Goal: Transaction & Acquisition: Purchase product/service

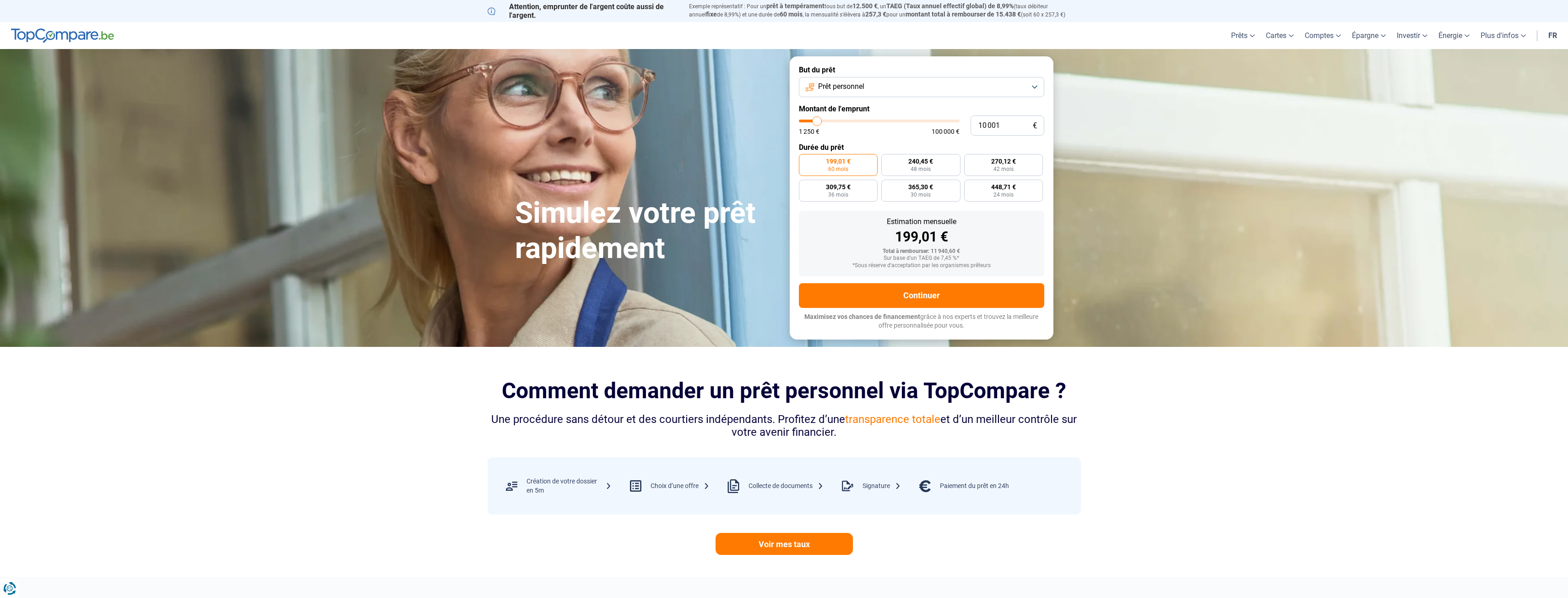
click at [835, 89] on span "Prêt personnel" at bounding box center [841, 87] width 46 height 10
click at [838, 167] on span "Prêt travaux" at bounding box center [836, 167] width 39 height 10
type input "14 000"
type input "14000"
type input "14 750"
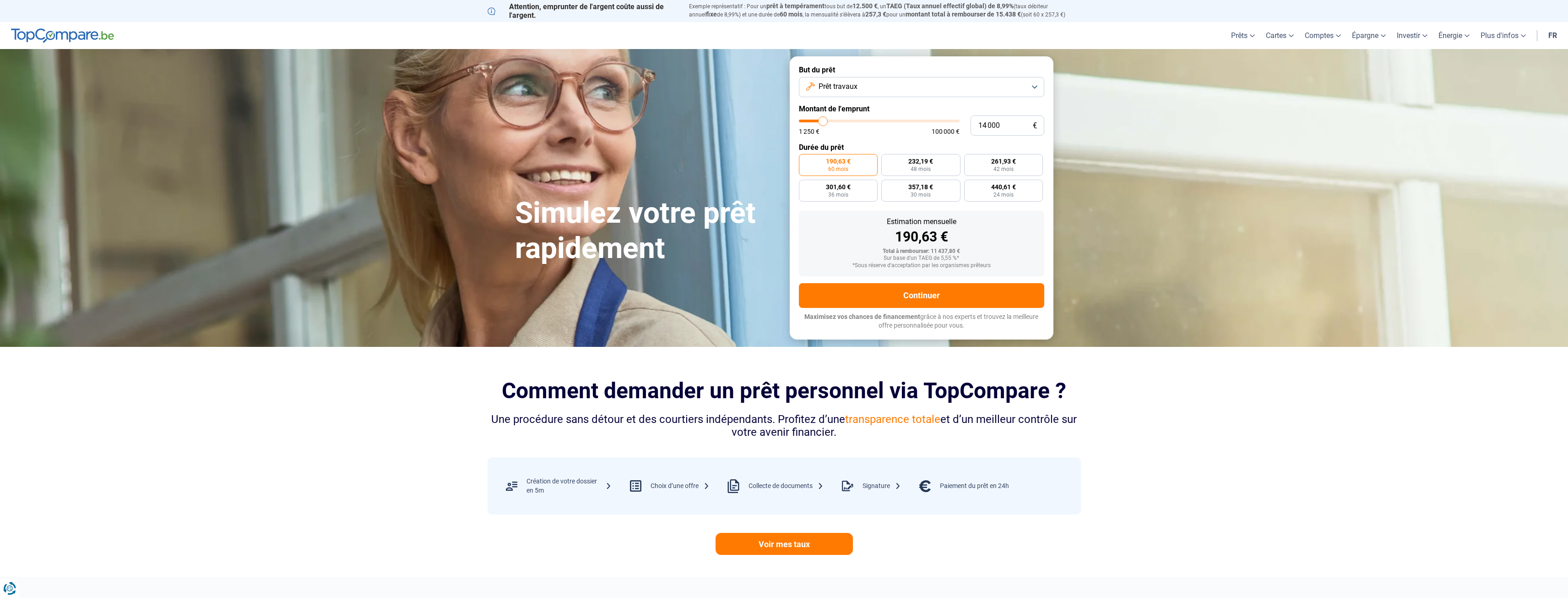
type input "14750"
type input "15 000"
type input "15000"
type input "16 000"
type input "16000"
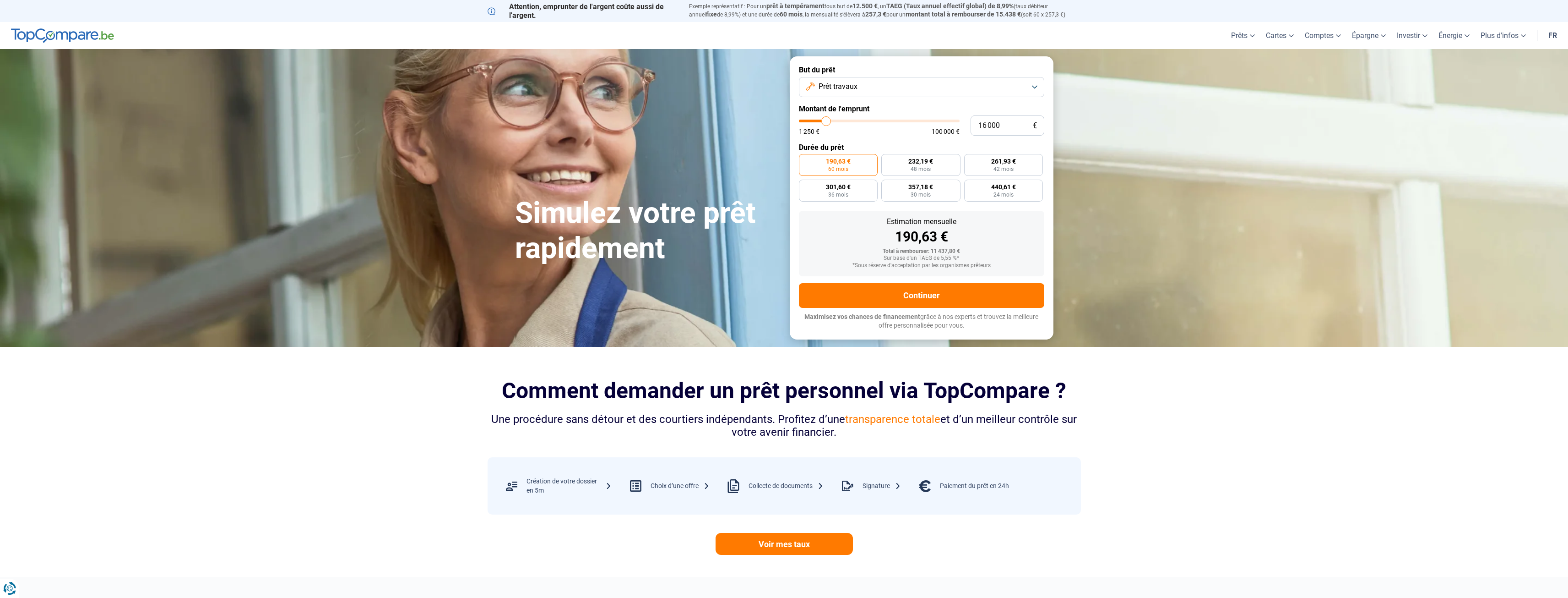
type input "16 250"
type input "16250"
type input "16 500"
type input "16500"
type input "17 250"
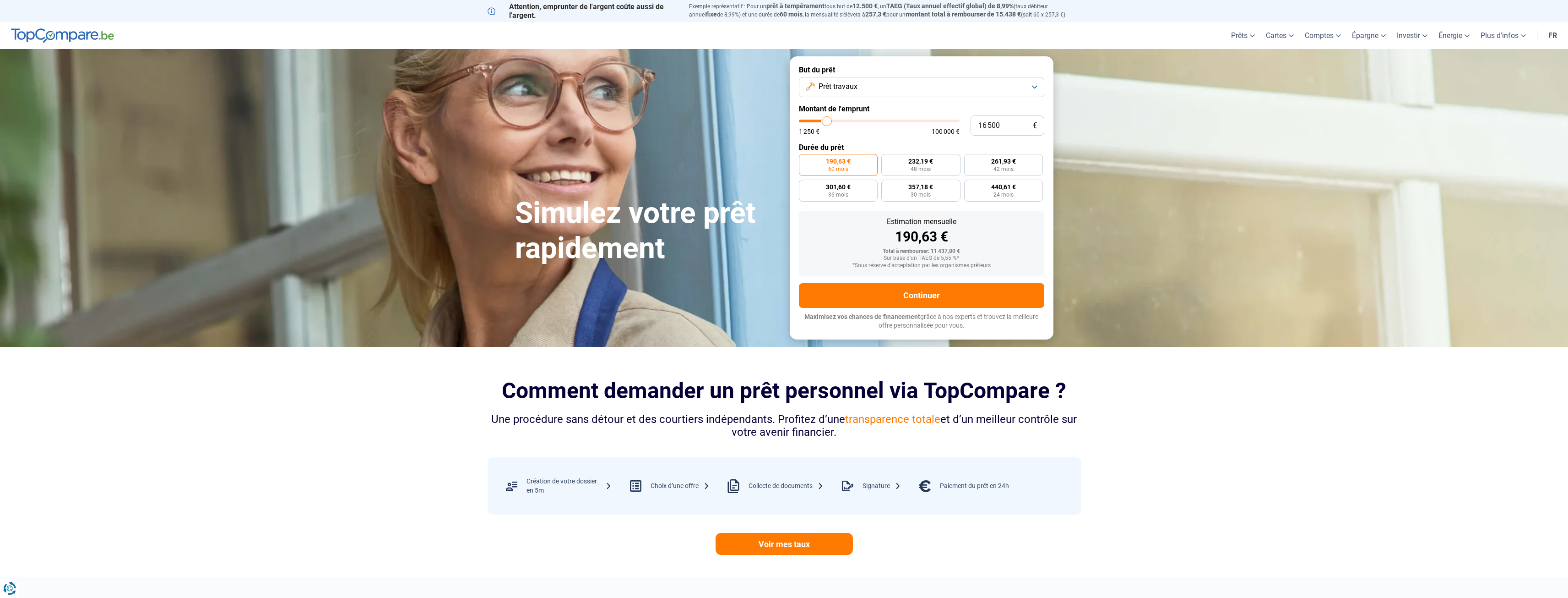
type input "17250"
type input "17 500"
type input "17500"
type input "17 750"
type input "17750"
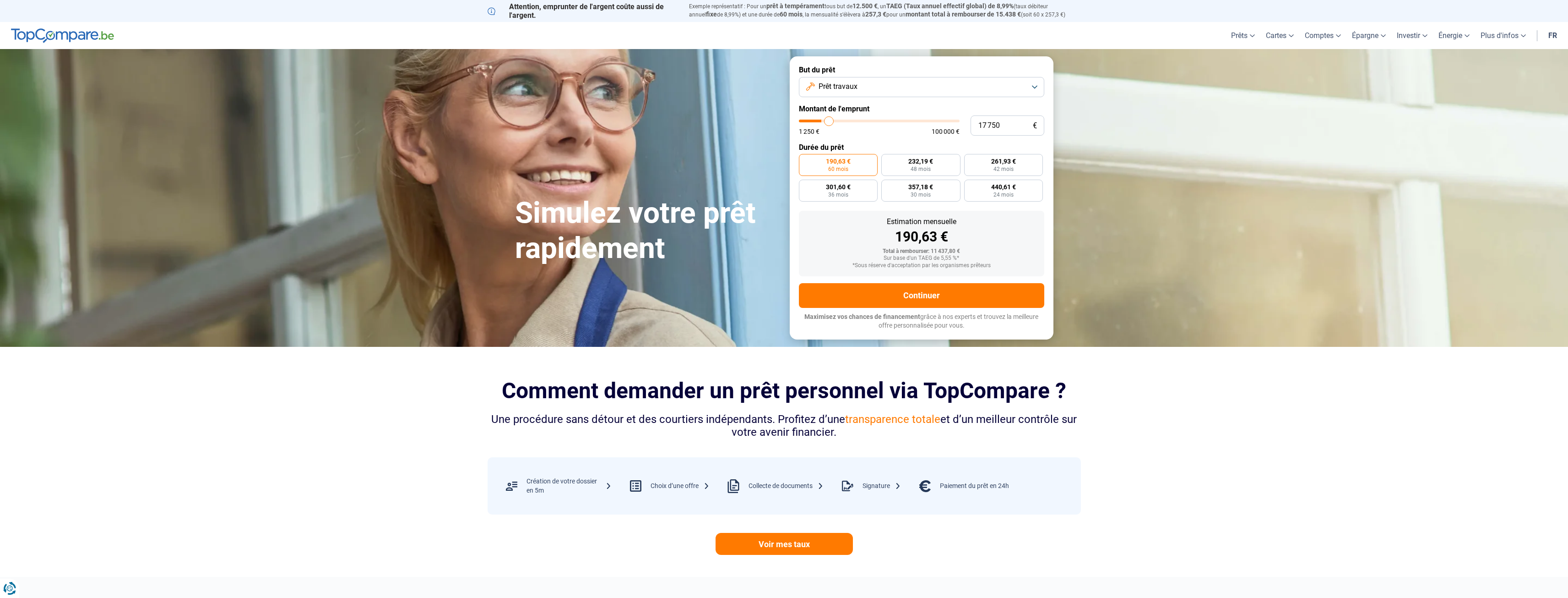
type input "18 500"
type input "18500"
type input "18 750"
type input "18750"
type input "19 000"
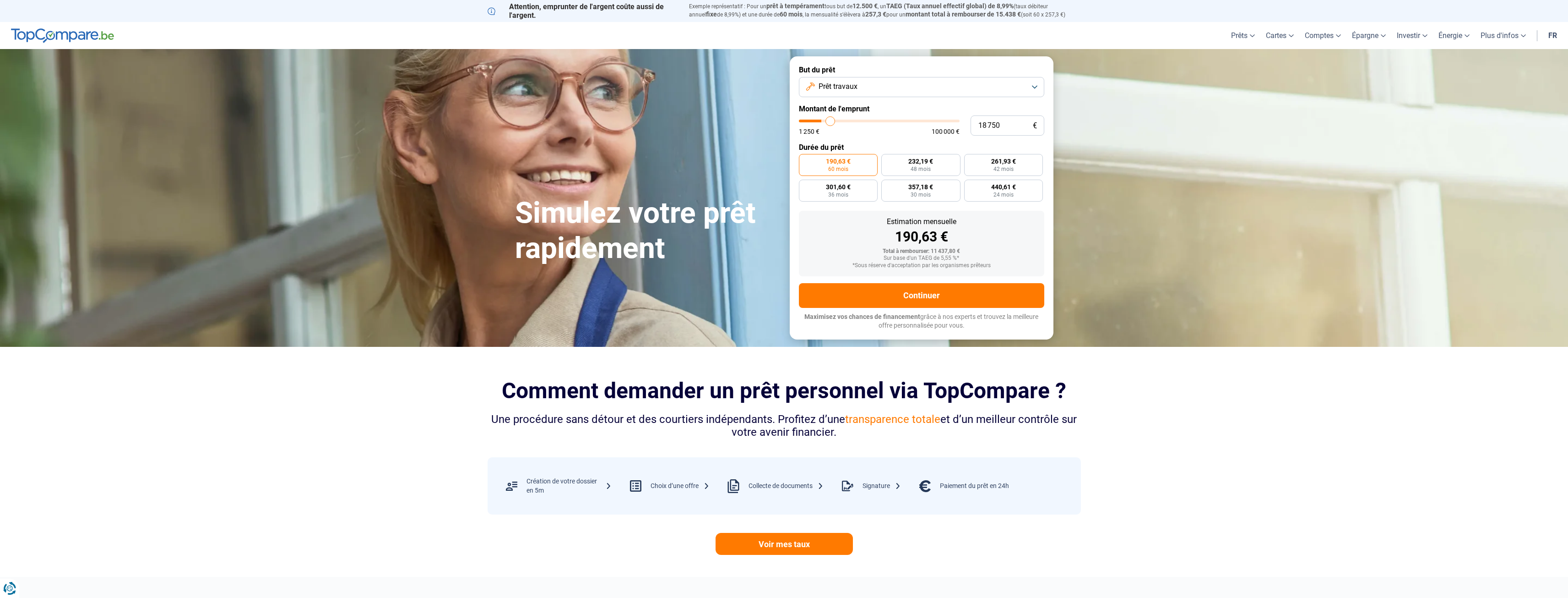
type input "19000"
type input "19 750"
type input "19750"
type input "20 000"
type input "20000"
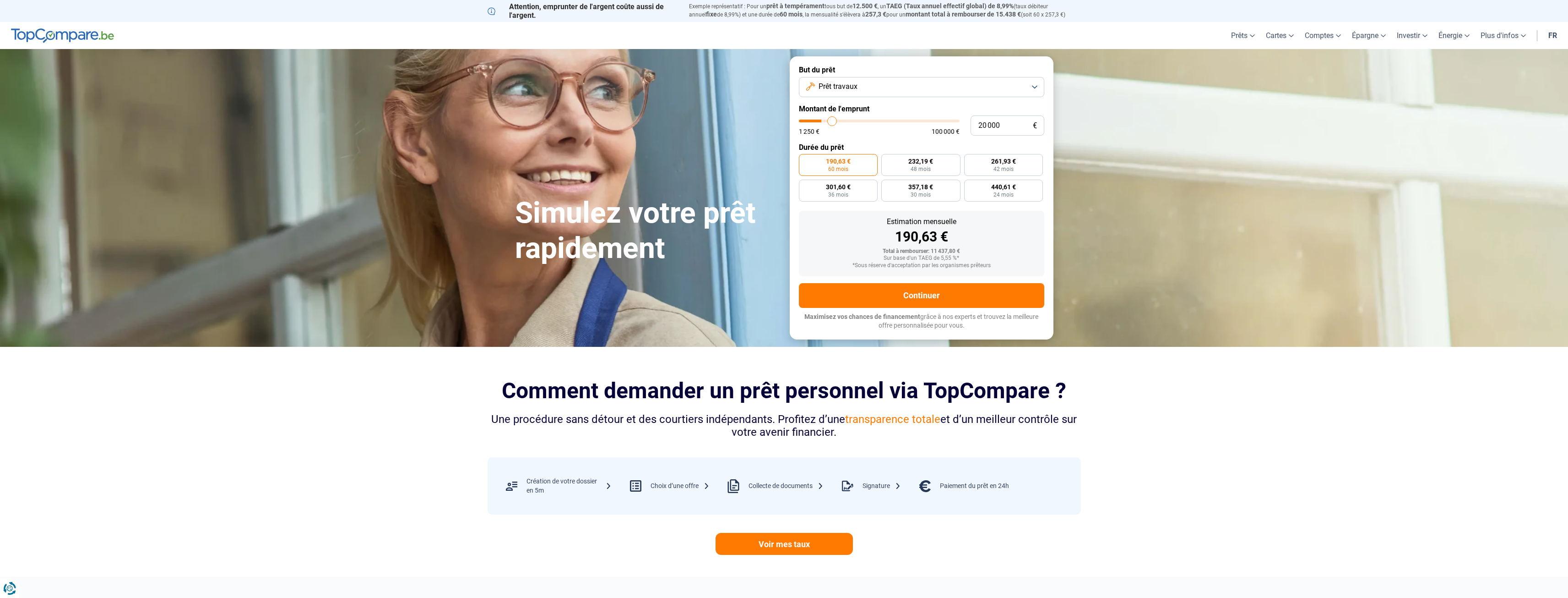
type input "20 250"
type input "20250"
type input "21 250"
type input "21250"
type input "21 500"
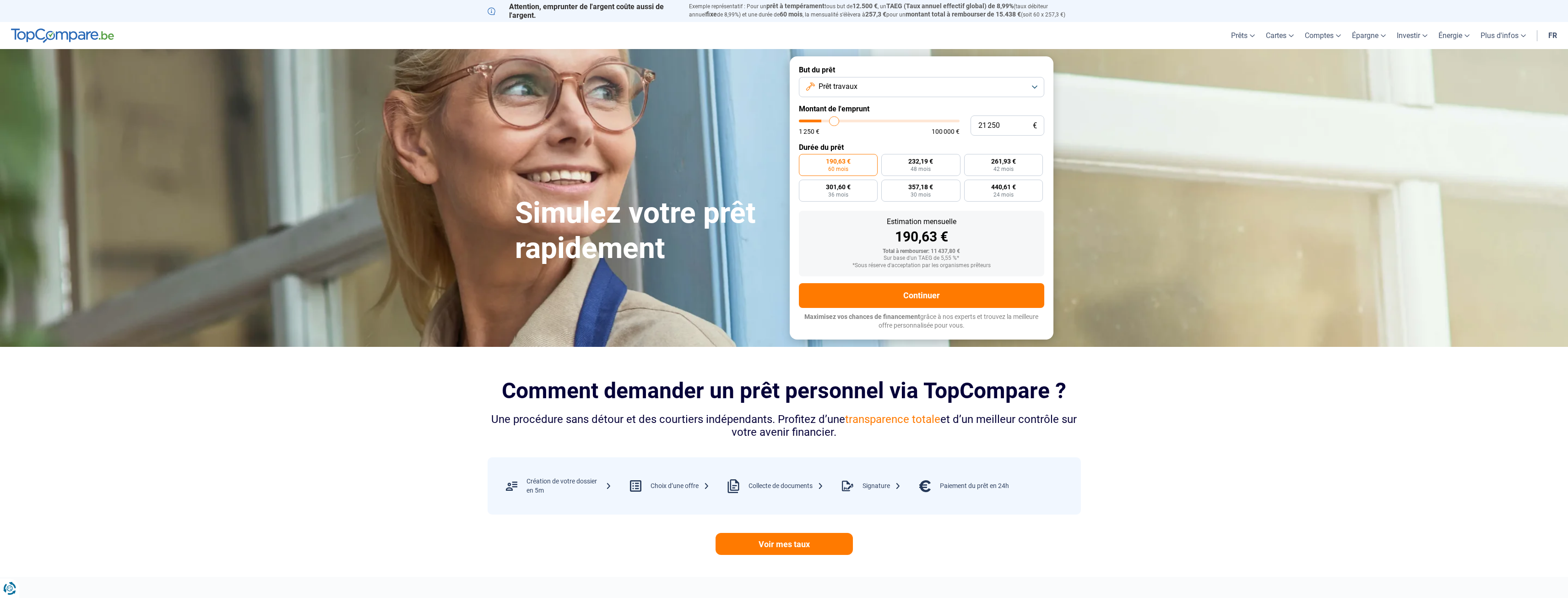
type input "21500"
type input "22 000"
type input "22000"
type input "22 250"
type input "22250"
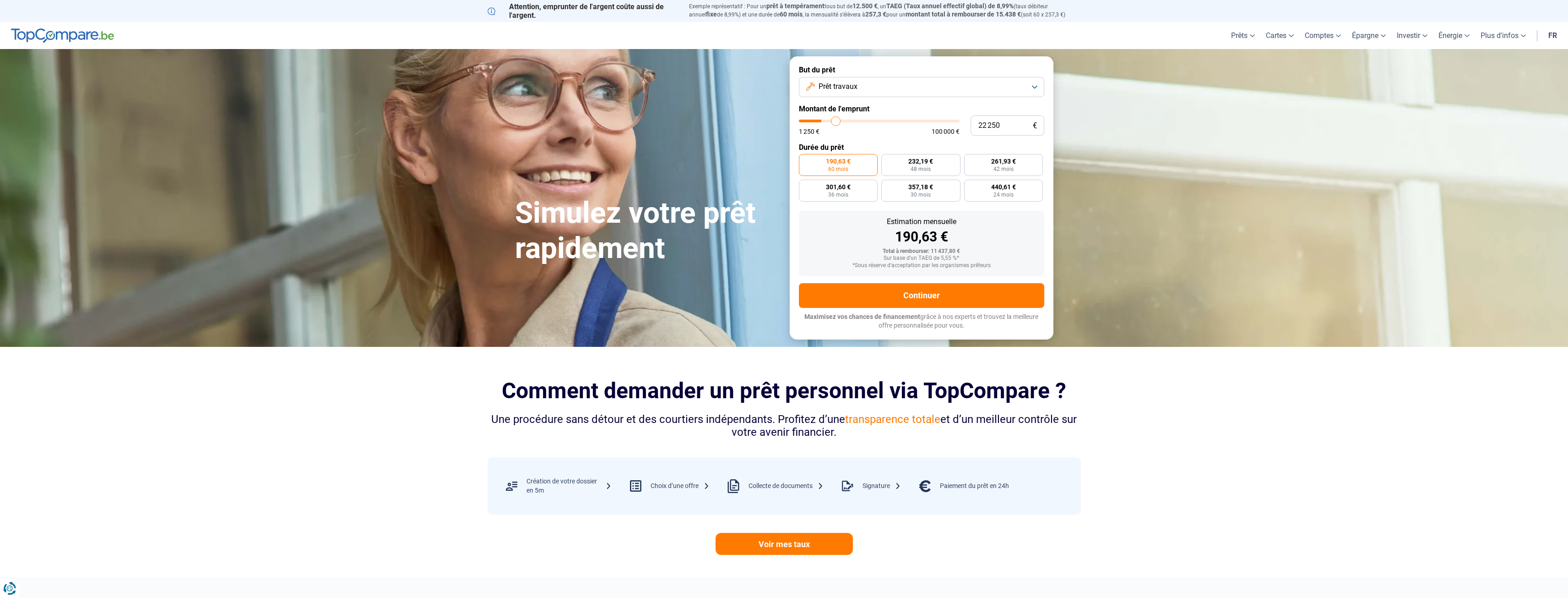
type input "22 750"
type input "22750"
type input "23 750"
type input "23750"
type input "24 750"
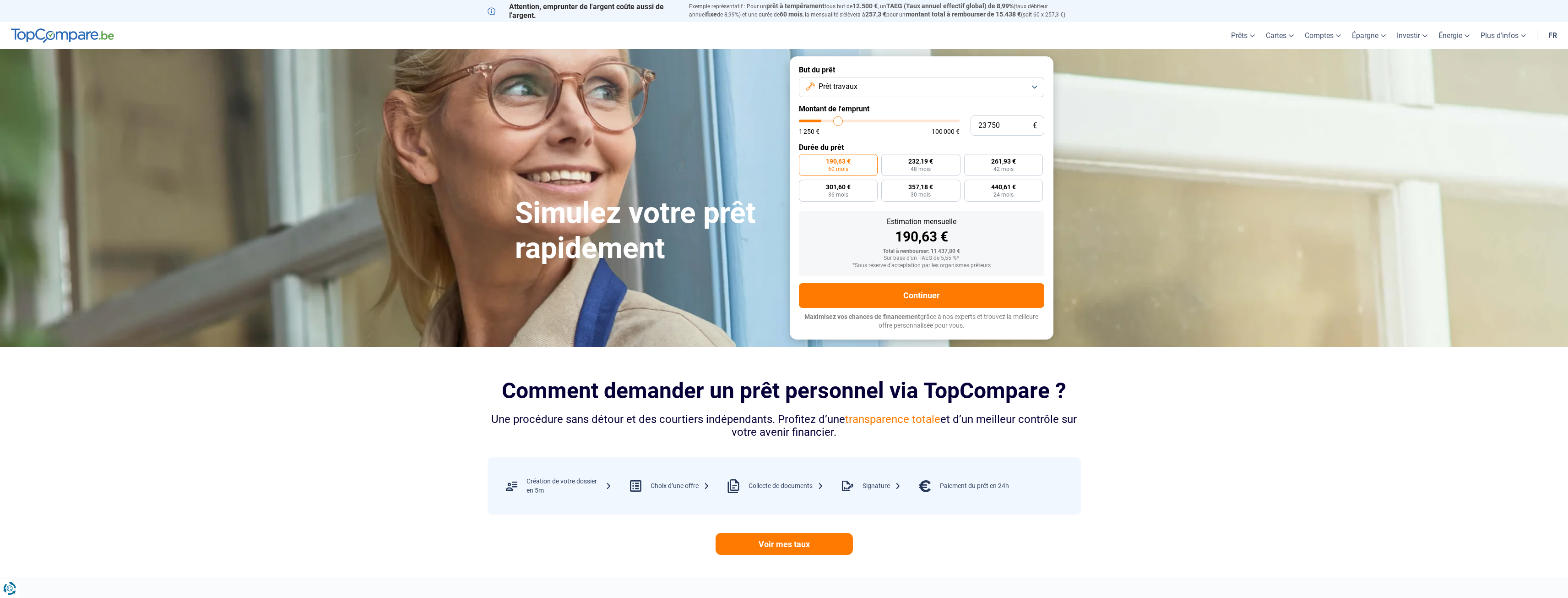
type input "24750"
type input "25 750"
type input "25750"
type input "26 750"
type input "26750"
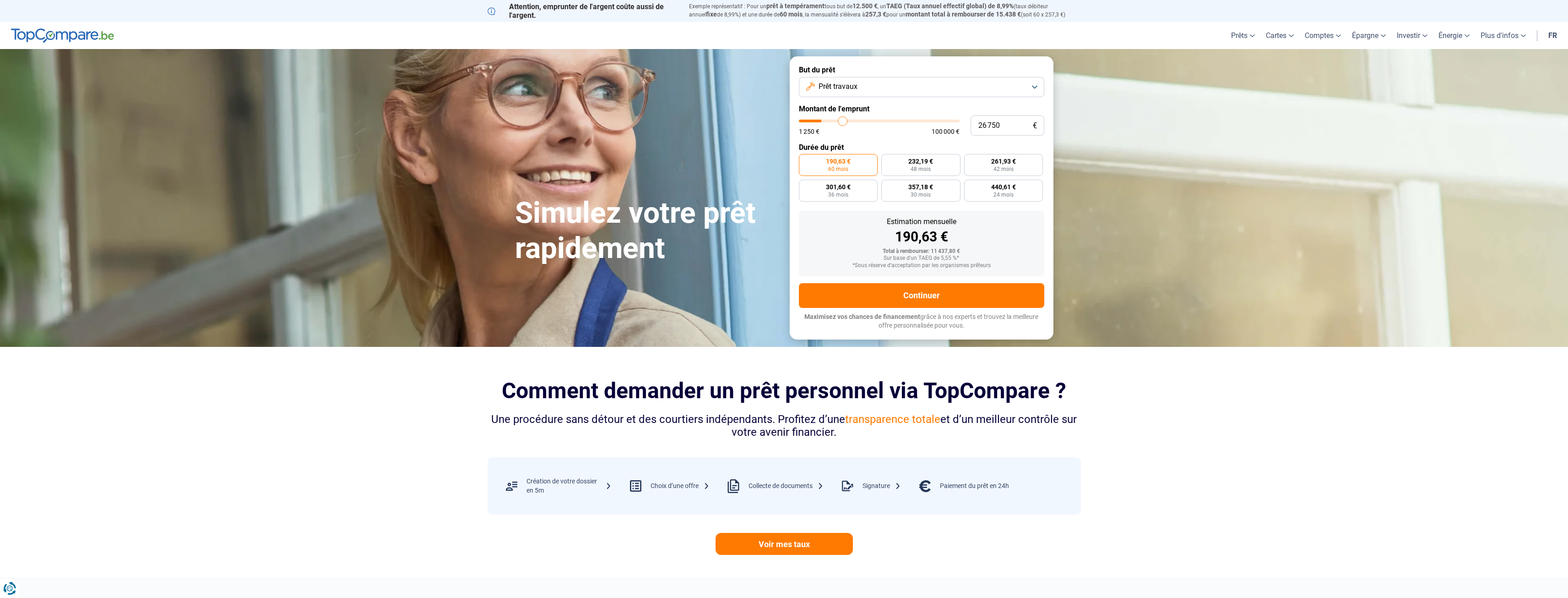
type input "27 250"
type input "27250"
type input "27 500"
type input "27500"
type input "28 250"
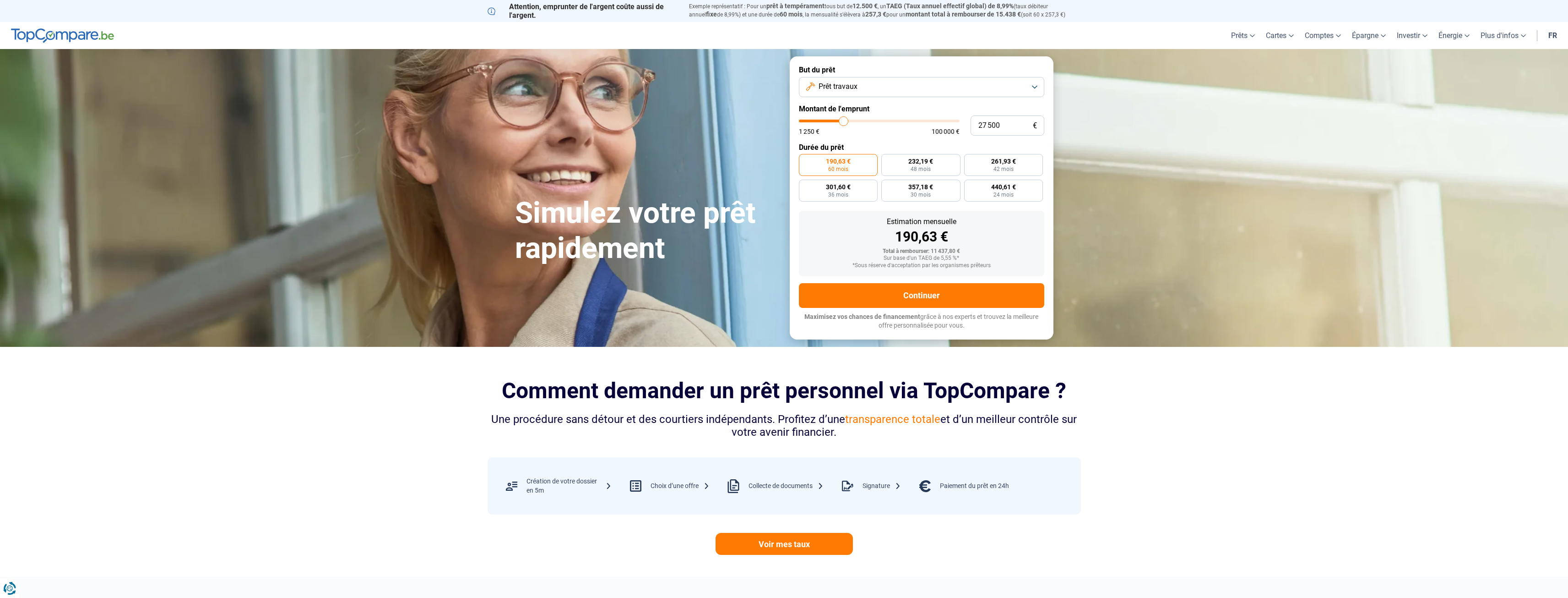
type input "28250"
type input "28 750"
type input "28750"
type input "29 000"
type input "29000"
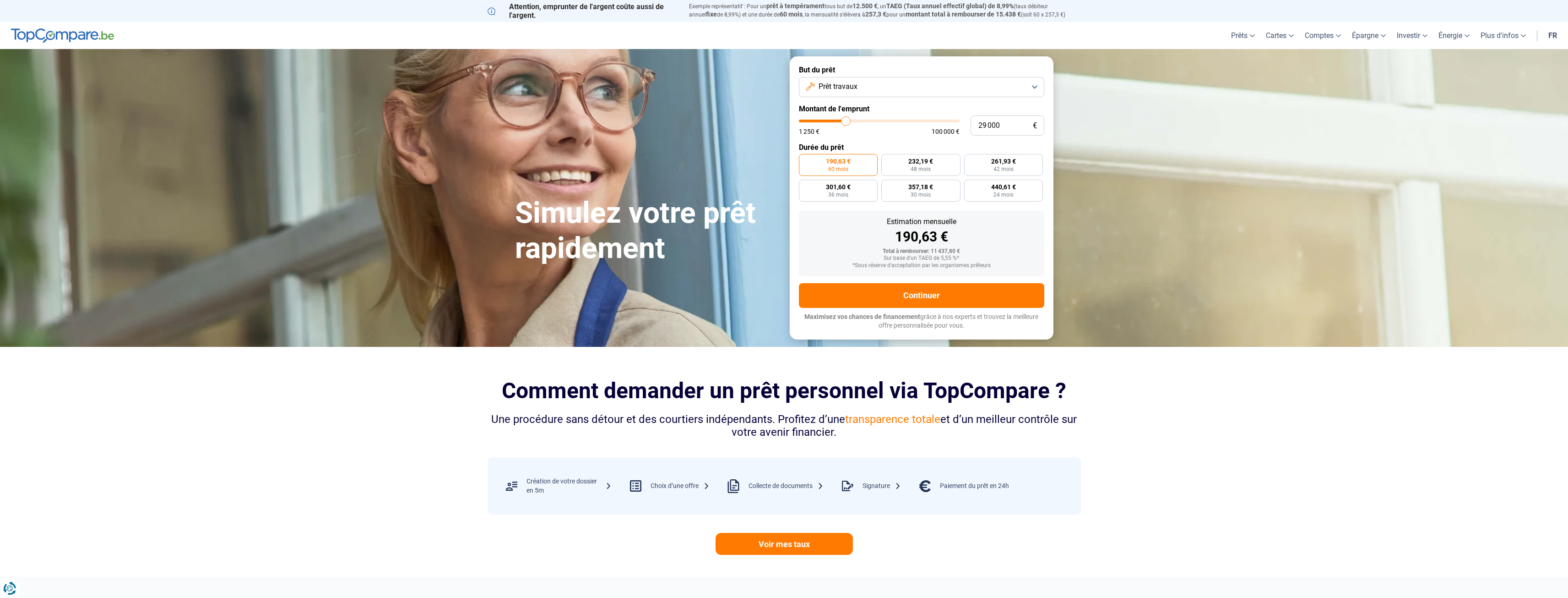
type input "29 500"
type input "29500"
type input "30 250"
type input "30250"
type input "30 750"
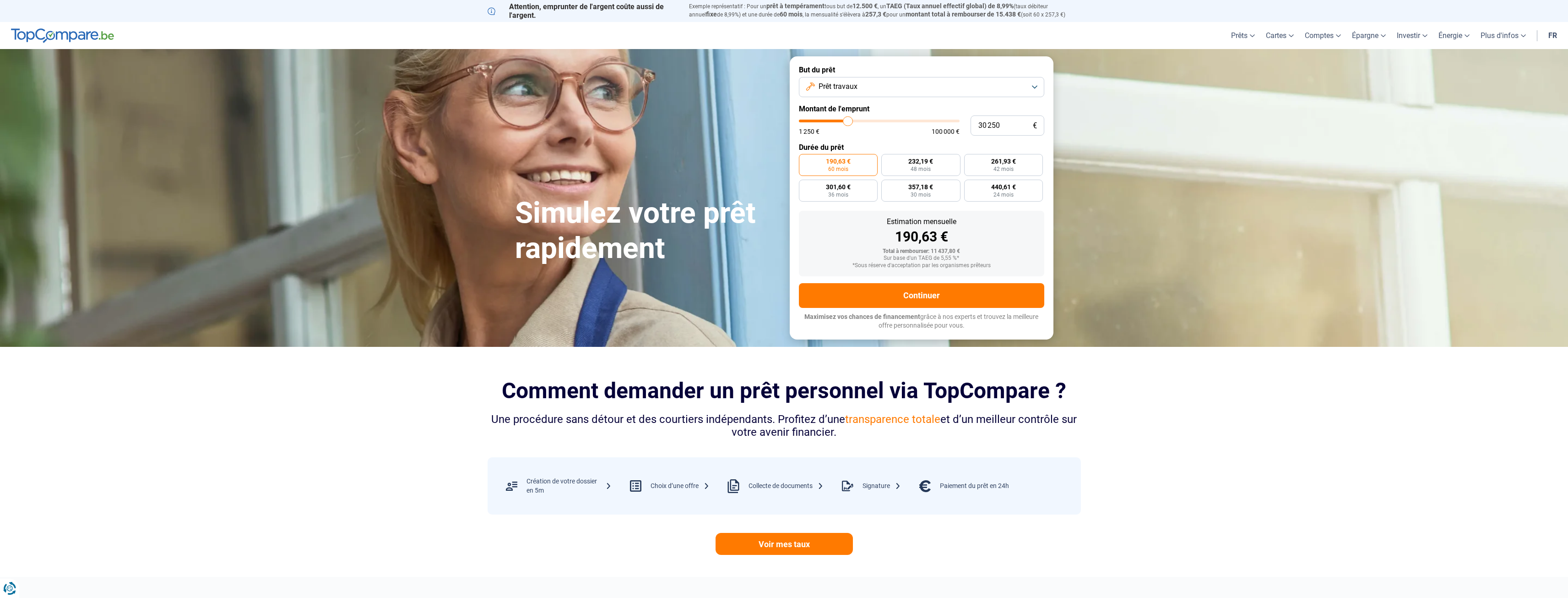
type input "30750"
type input "31 000"
type input "31000"
type input "31 250"
type input "31250"
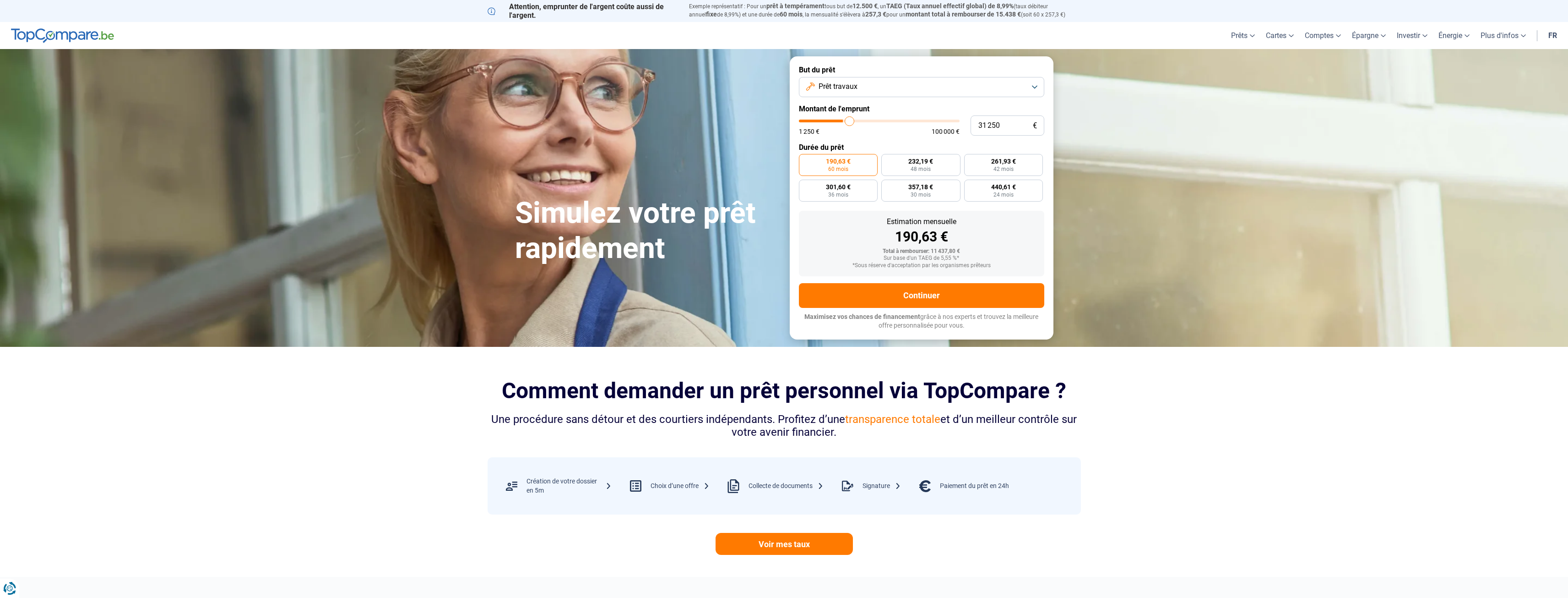
type input "32 000"
type input "32000"
type input "32 250"
type input "32250"
type input "32 750"
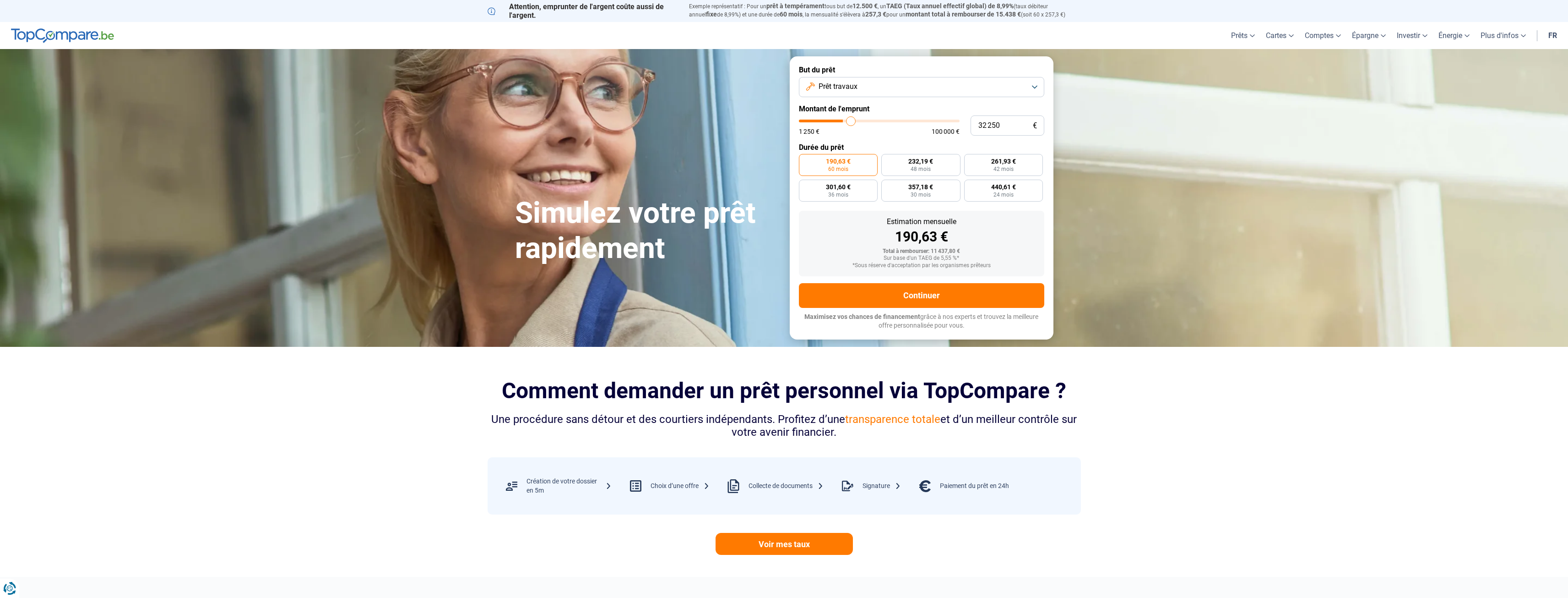
type input "32750"
type input "33 250"
type input "33250"
type input "33 500"
type input "33500"
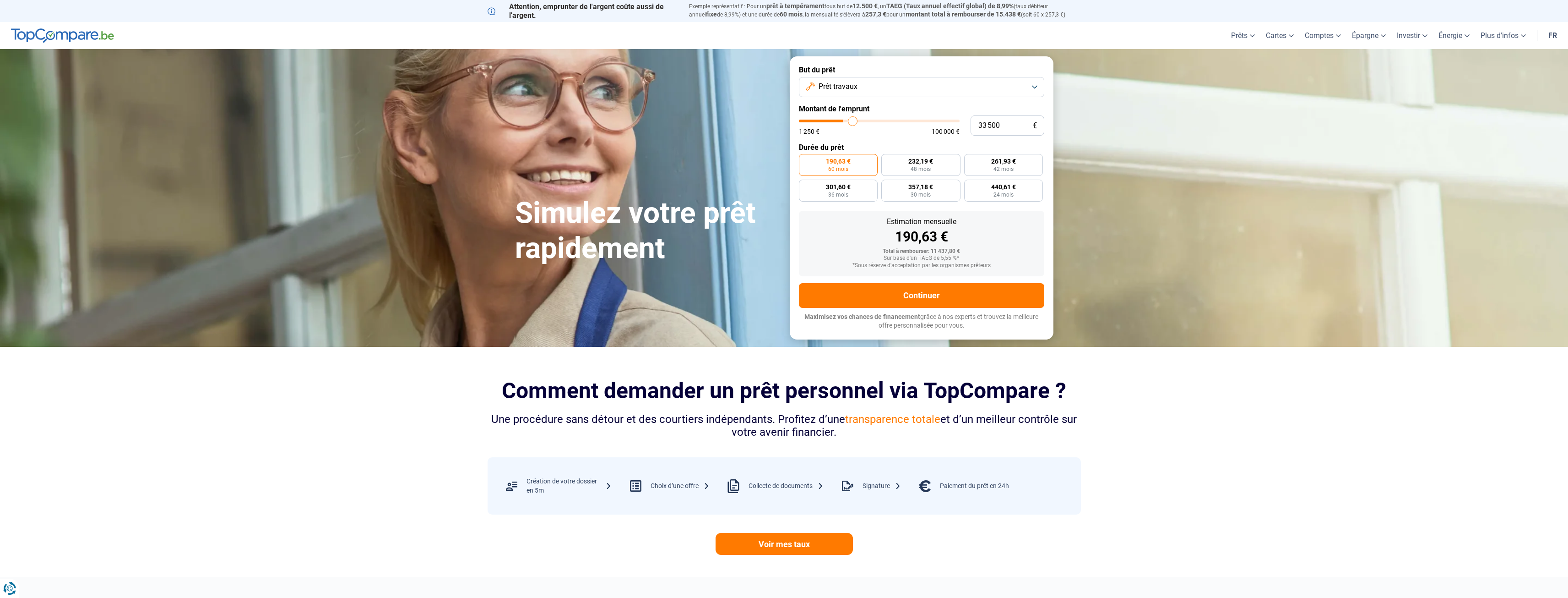
type input "34 250"
type input "34250"
type input "34 750"
type input "34750"
type input "35 250"
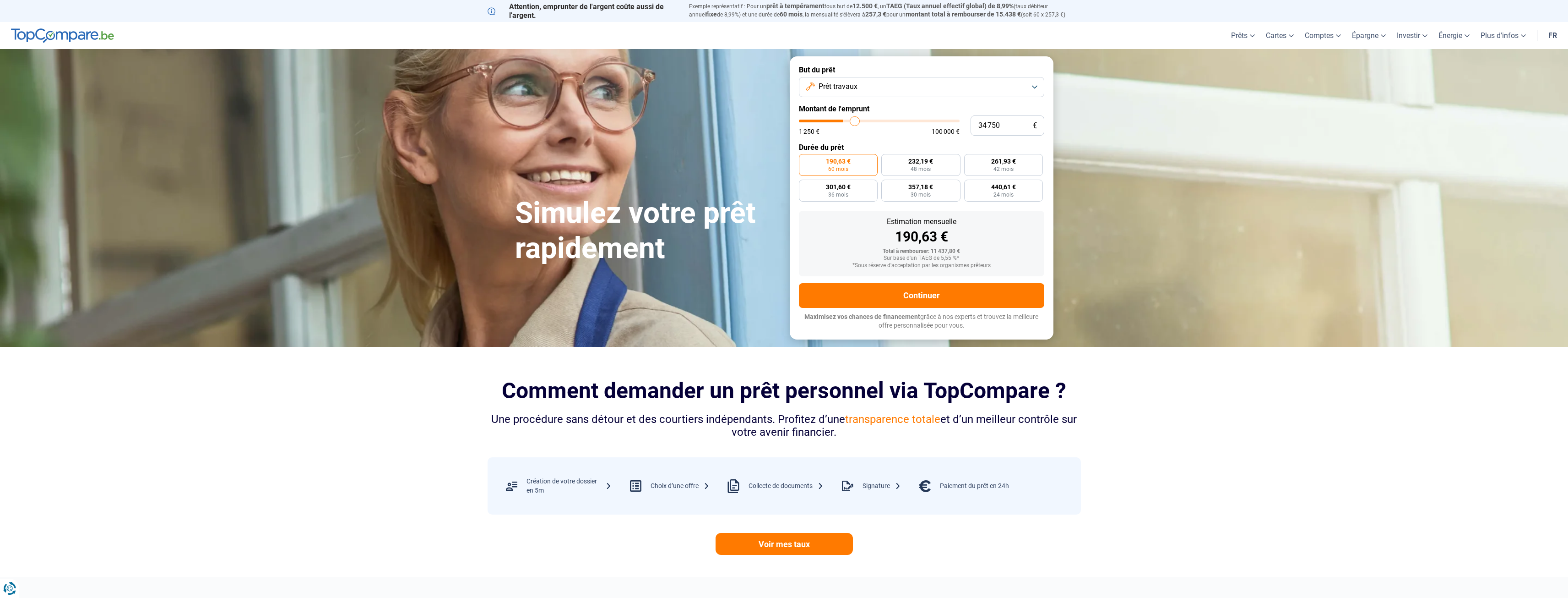
type input "35250"
type input "35 750"
type input "35750"
type input "36 250"
type input "36250"
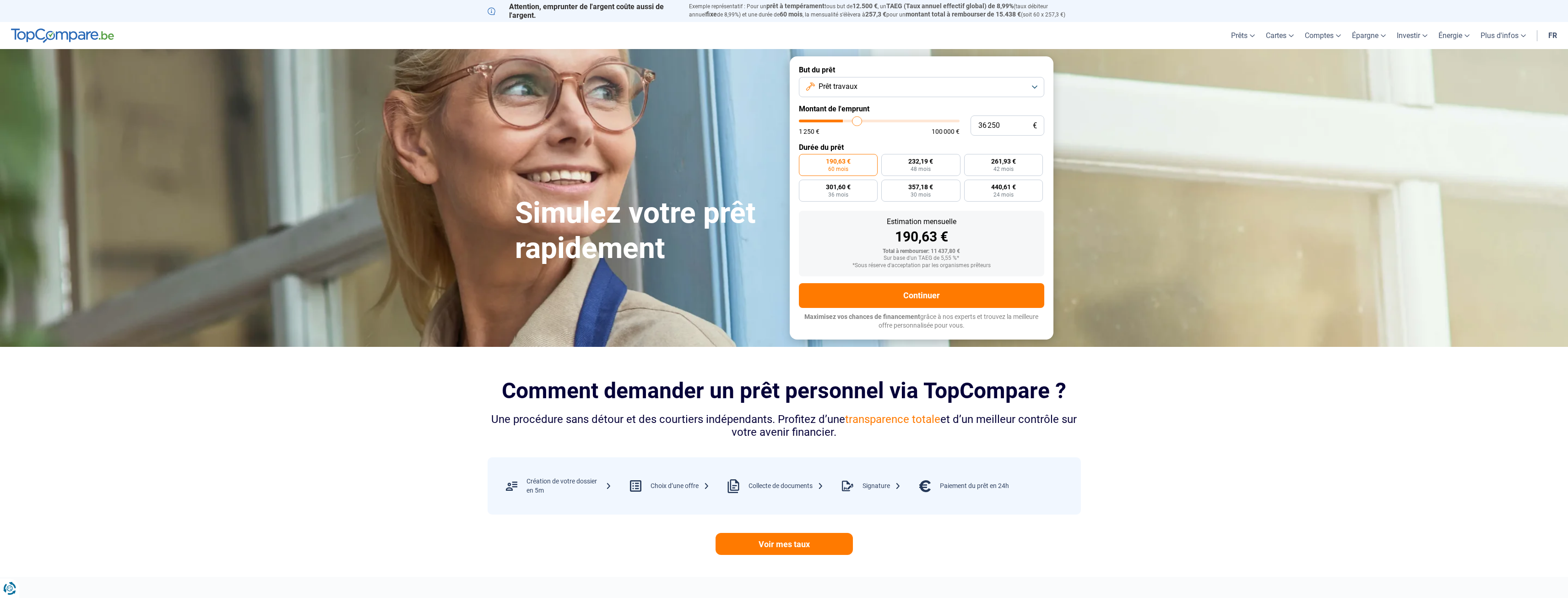
type input "36 500"
type input "36500"
type input "37 000"
type input "37000"
type input "37 250"
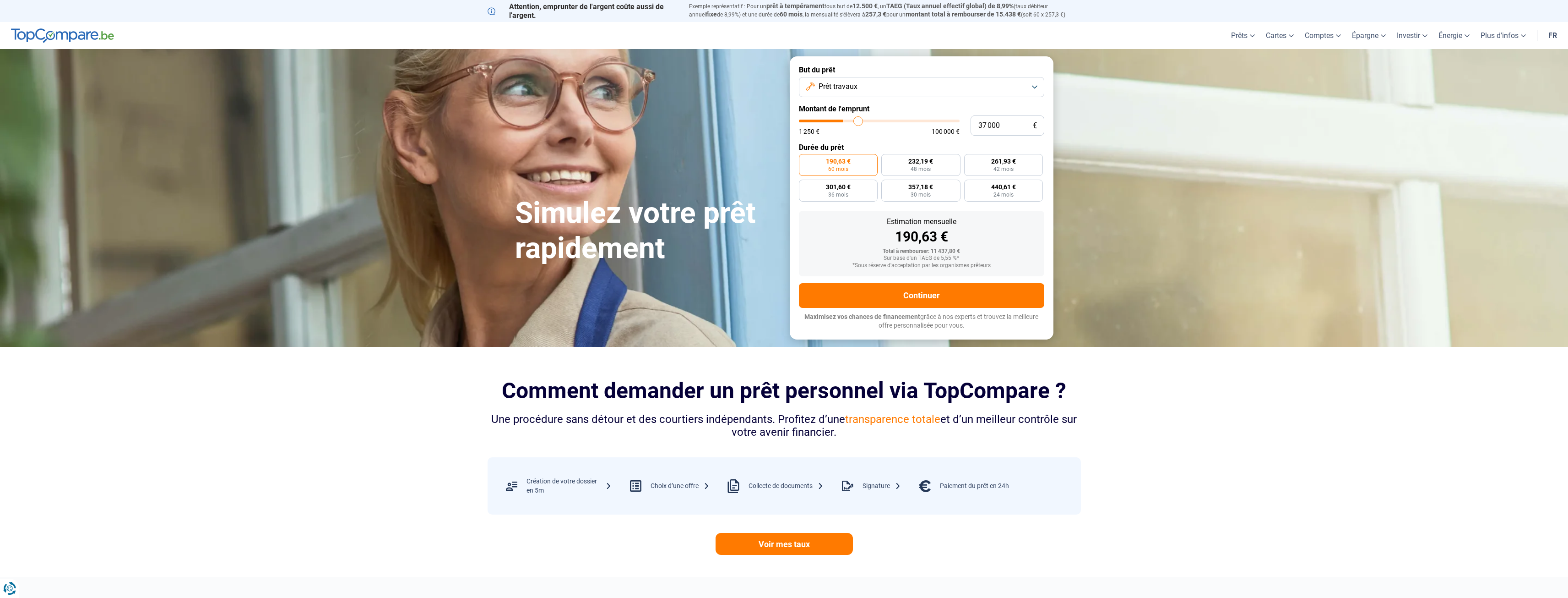
type input "37250"
type input "38 000"
type input "38000"
type input "38 250"
type input "38250"
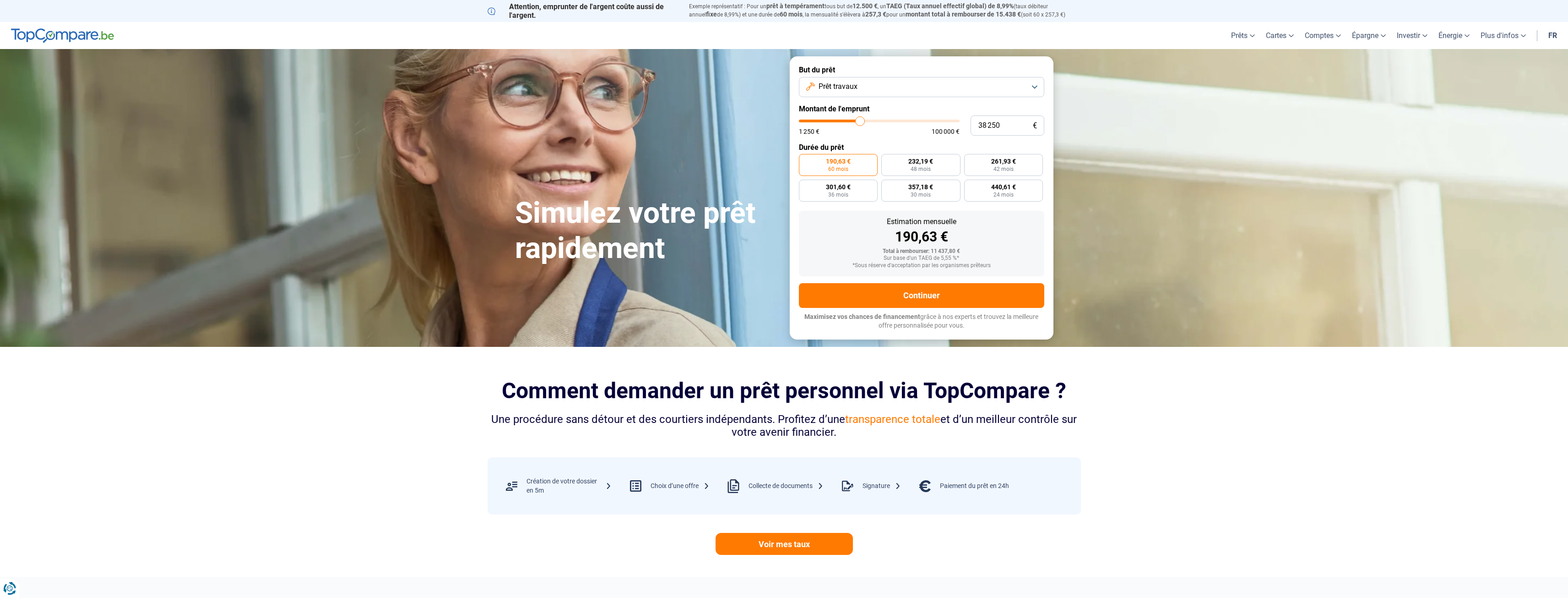
type input "38 500"
type input "38500"
type input "38 750"
type input "38750"
type input "39 250"
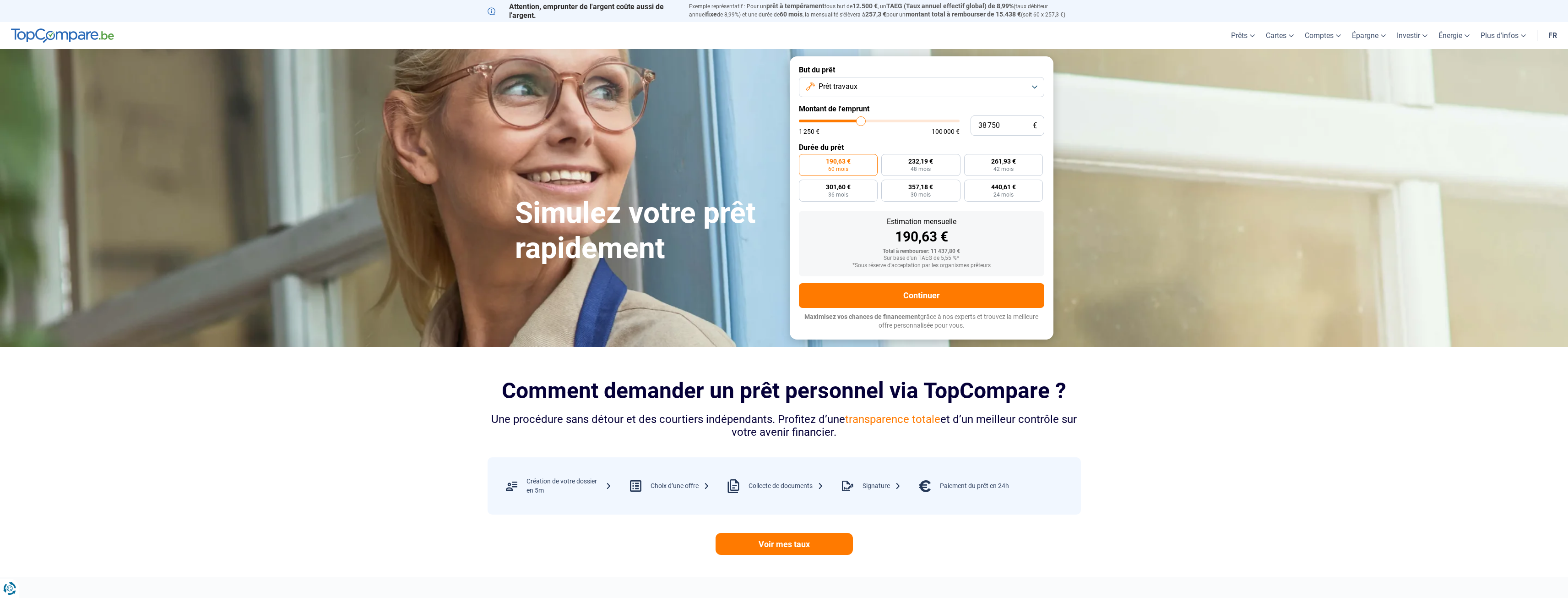
type input "39250"
type input "39 500"
type input "39500"
type input "39 750"
type input "39750"
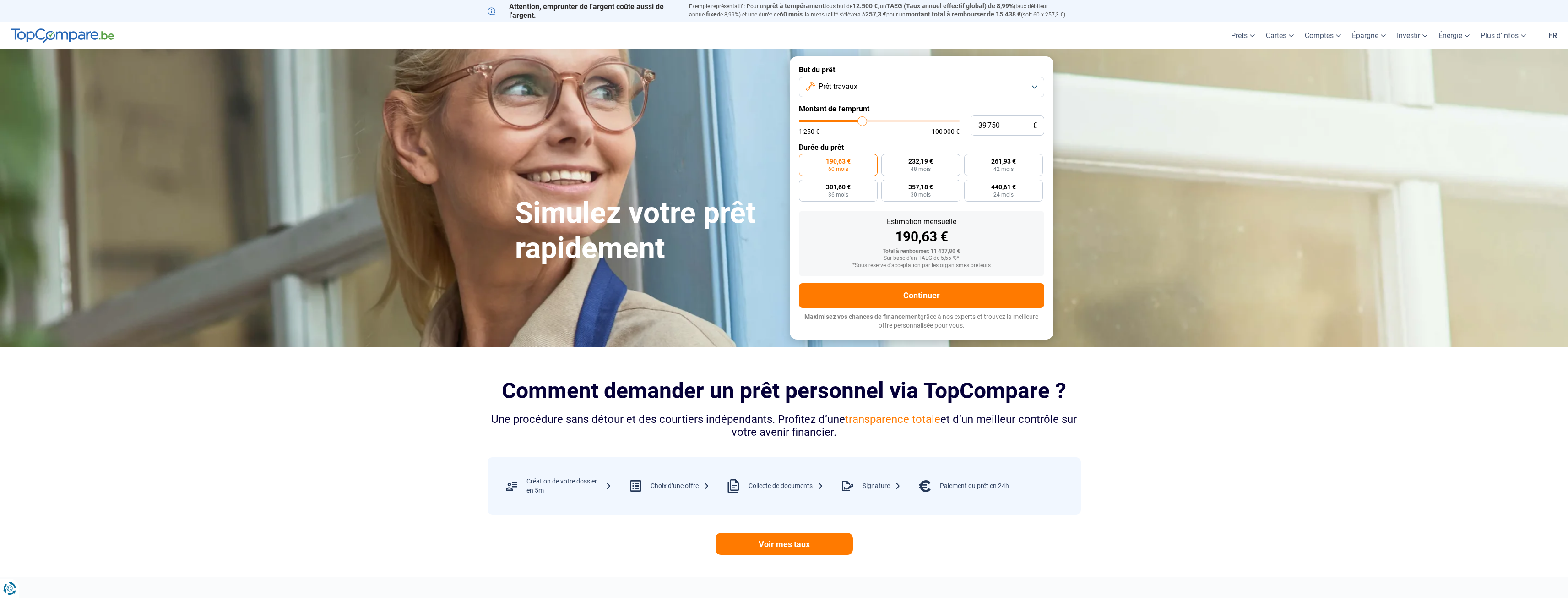
type input "40 000"
type input "40000"
type input "40 250"
type input "40250"
type input "40 750"
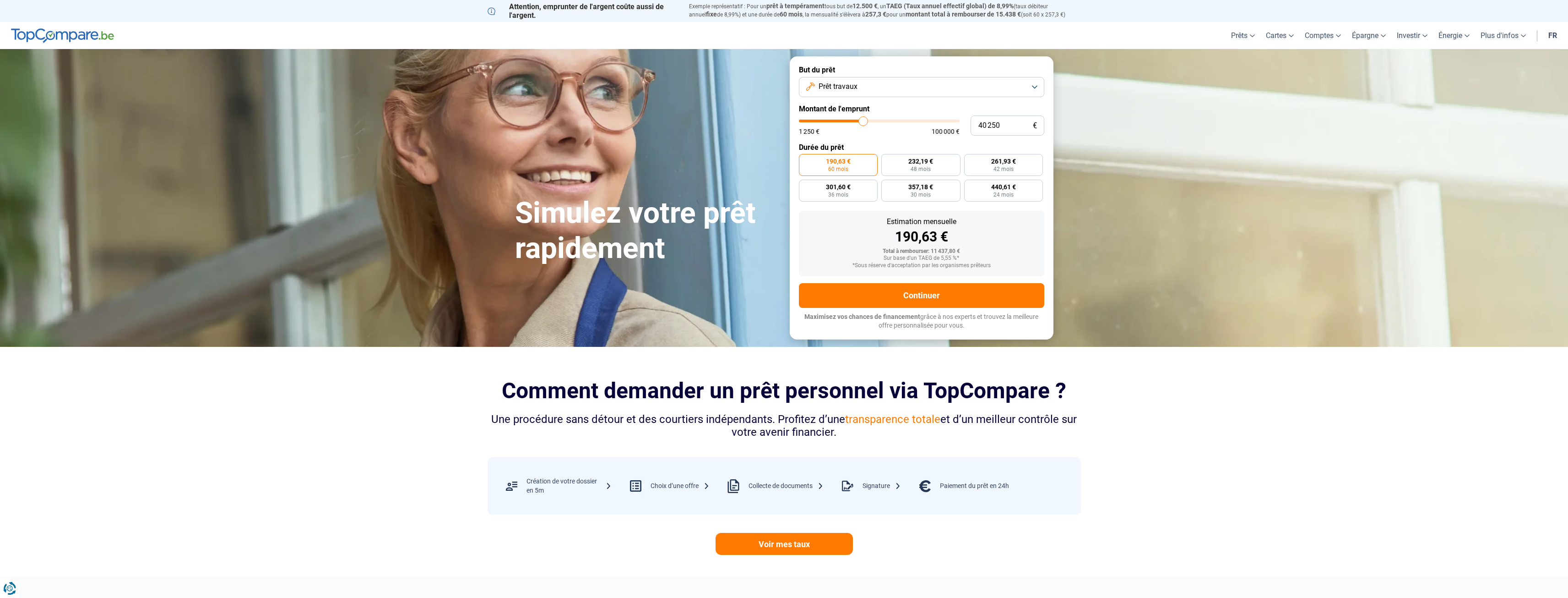
type input "40750"
type input "41 000"
type input "41000"
type input "40 750"
type input "40750"
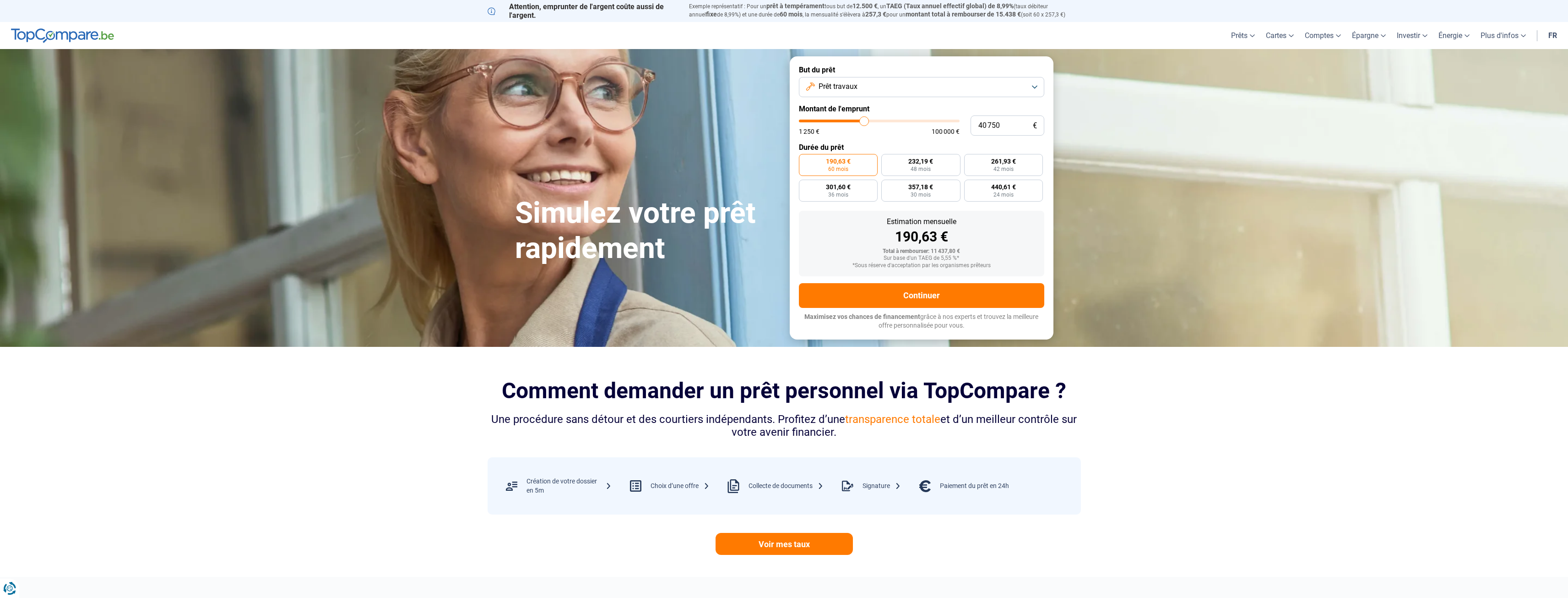
type input "40 000"
type input "40000"
type input "39 750"
type input "39750"
type input "39 500"
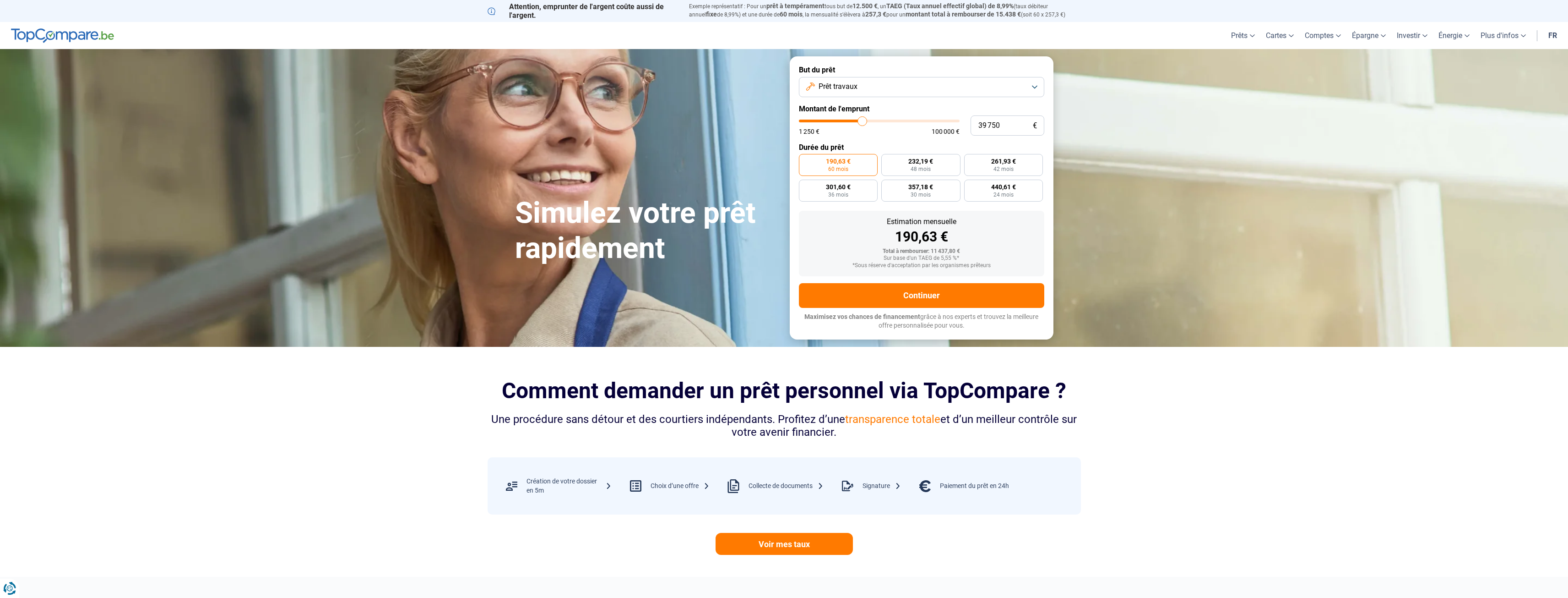
type input "39500"
type input "39 250"
type input "39250"
type input "38 750"
type input "38750"
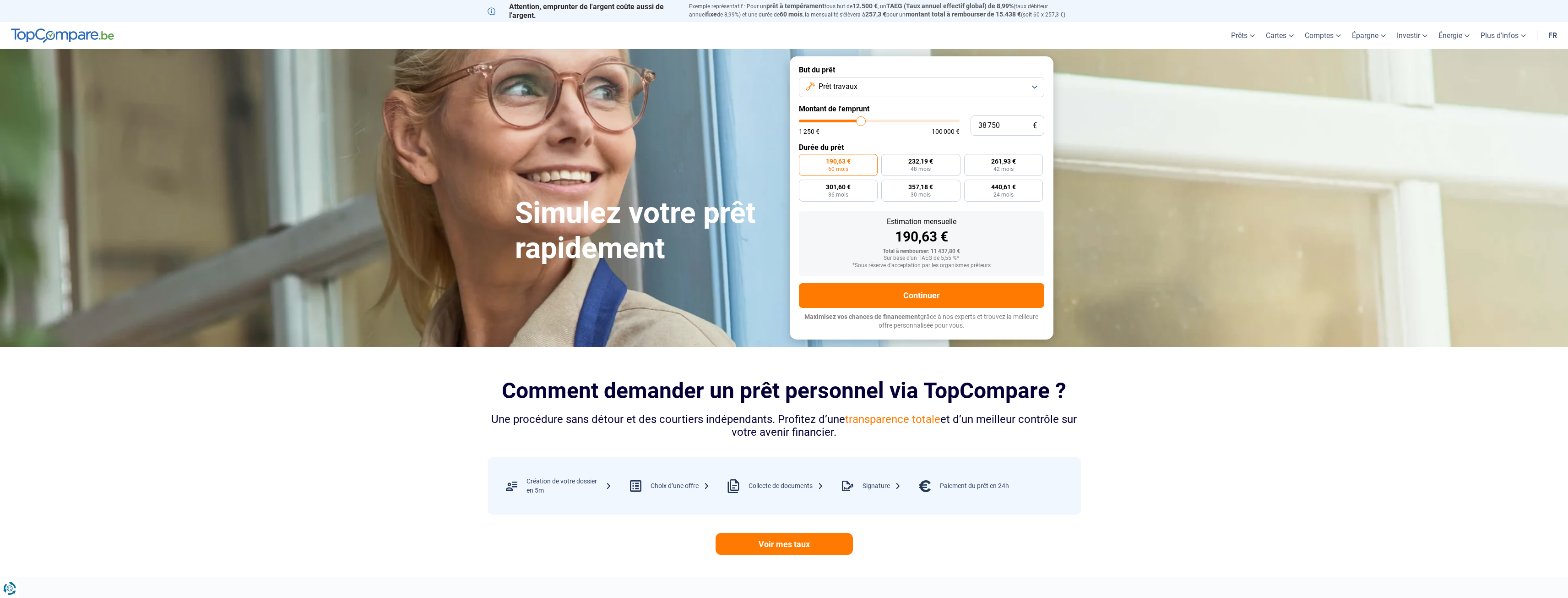
type input "38 500"
type input "38500"
type input "38 250"
type input "38250"
type input "38 000"
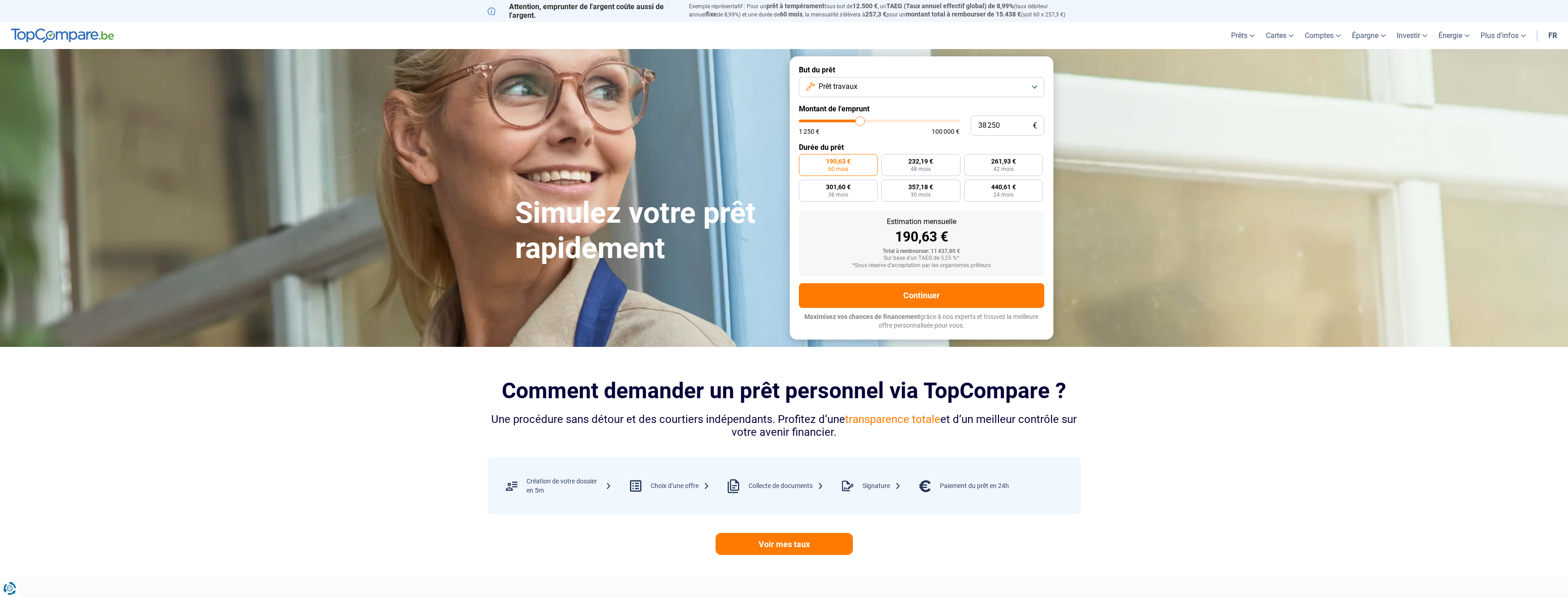
type input "38000"
type input "37 750"
type input "37750"
type input "38 000"
type input "38000"
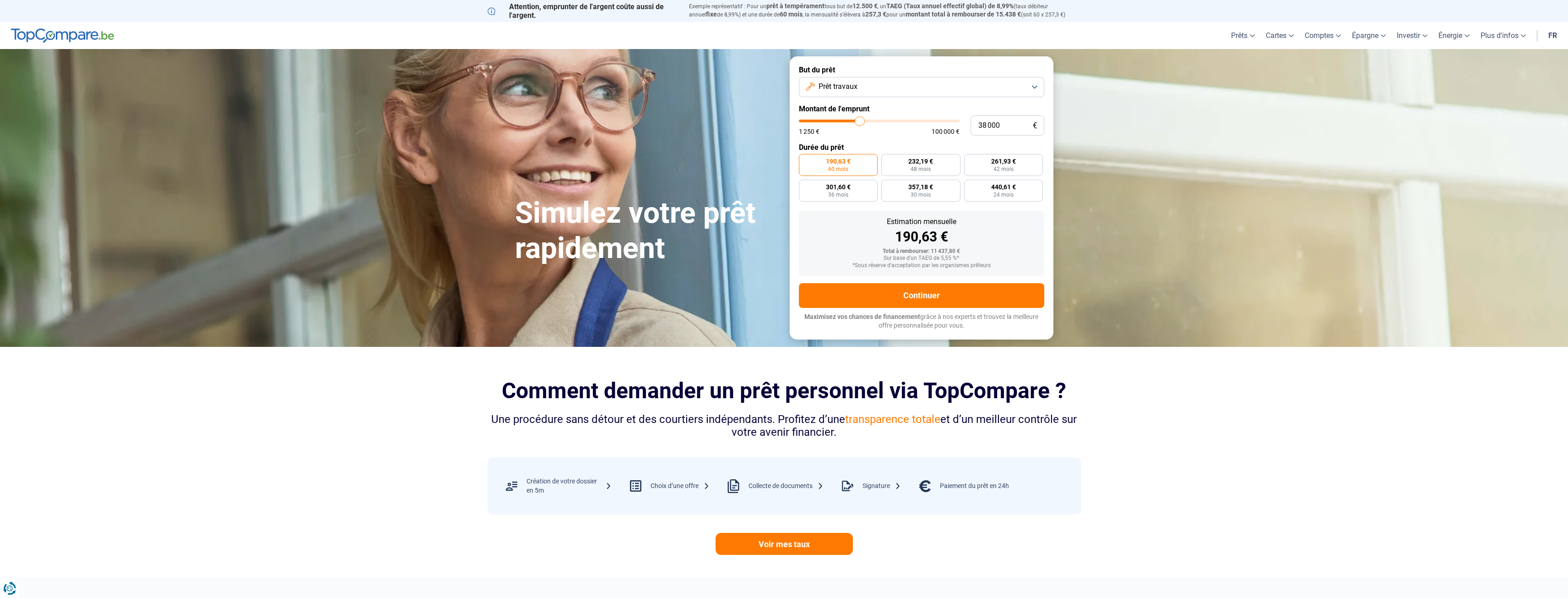
type input "38 250"
type input "38250"
type input "38 500"
type input "38500"
type input "38 750"
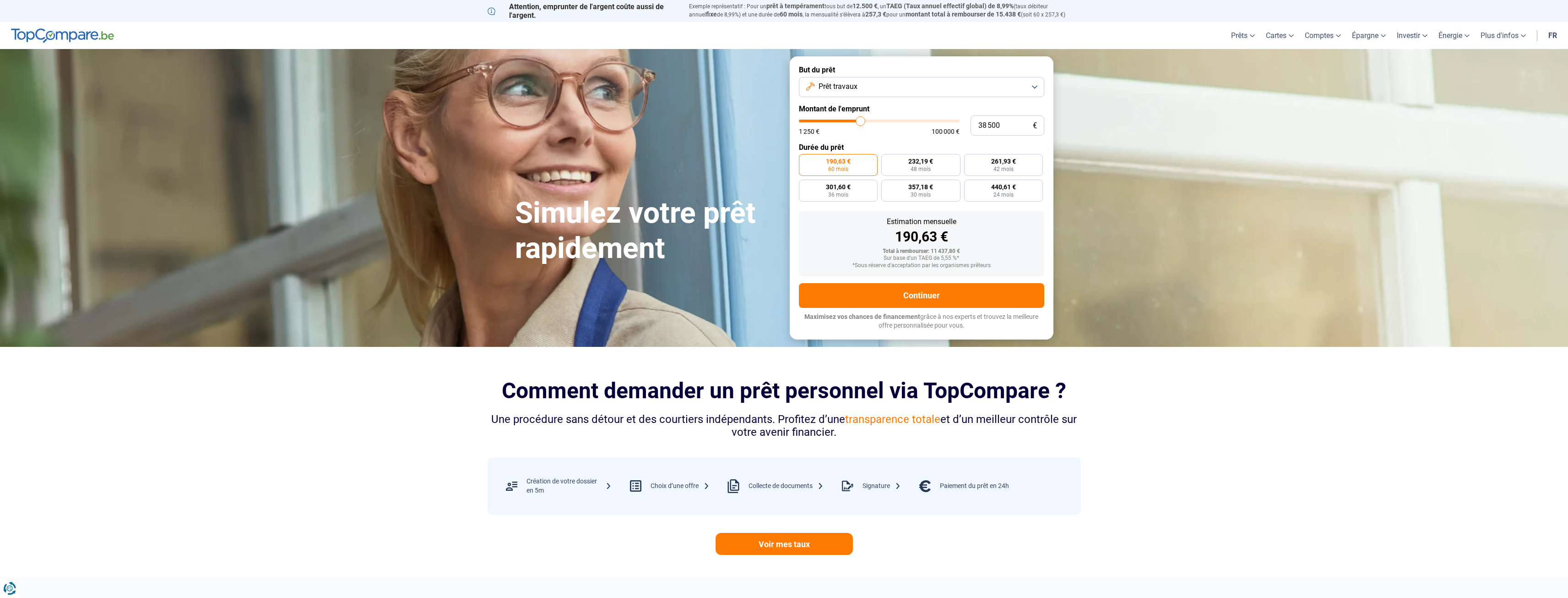
type input "38750"
type input "39 250"
type input "39250"
type input "39 500"
type input "39500"
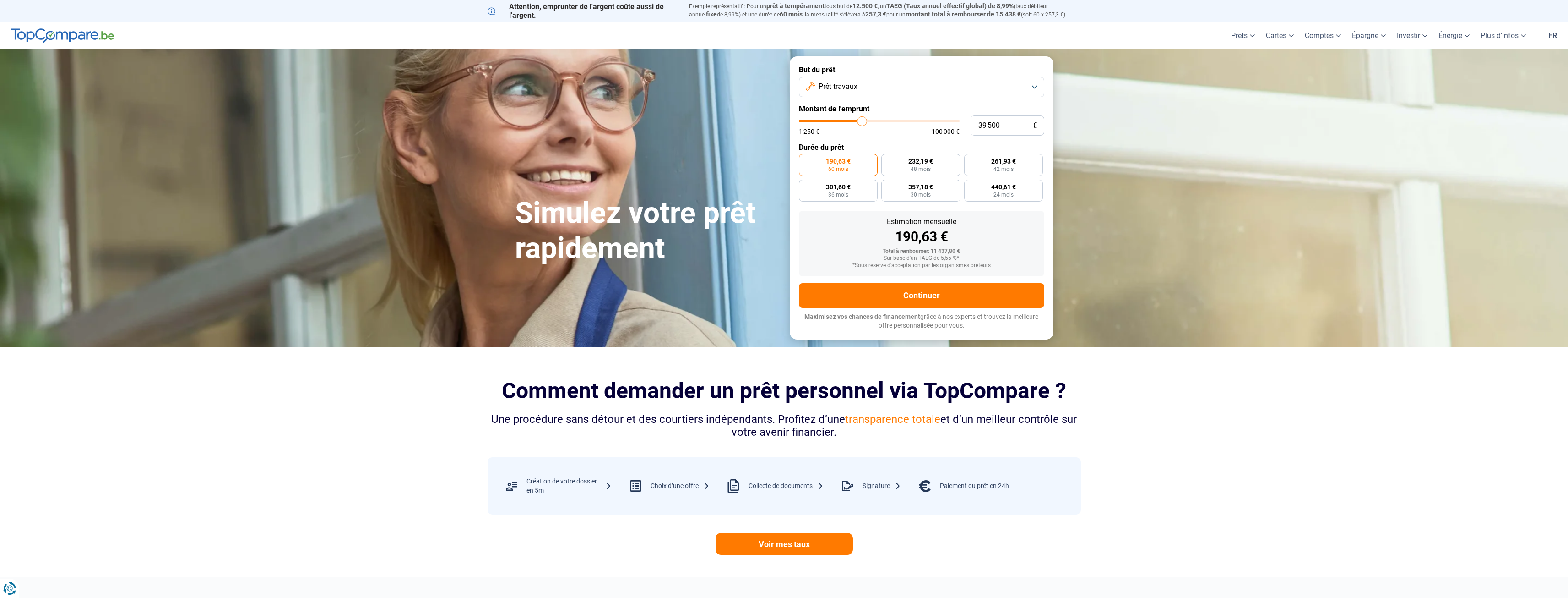
type input "39 750"
type input "39750"
type input "40 000"
drag, startPoint x: 823, startPoint y: 122, endPoint x: 863, endPoint y: 132, distance: 41.2
type input "40000"
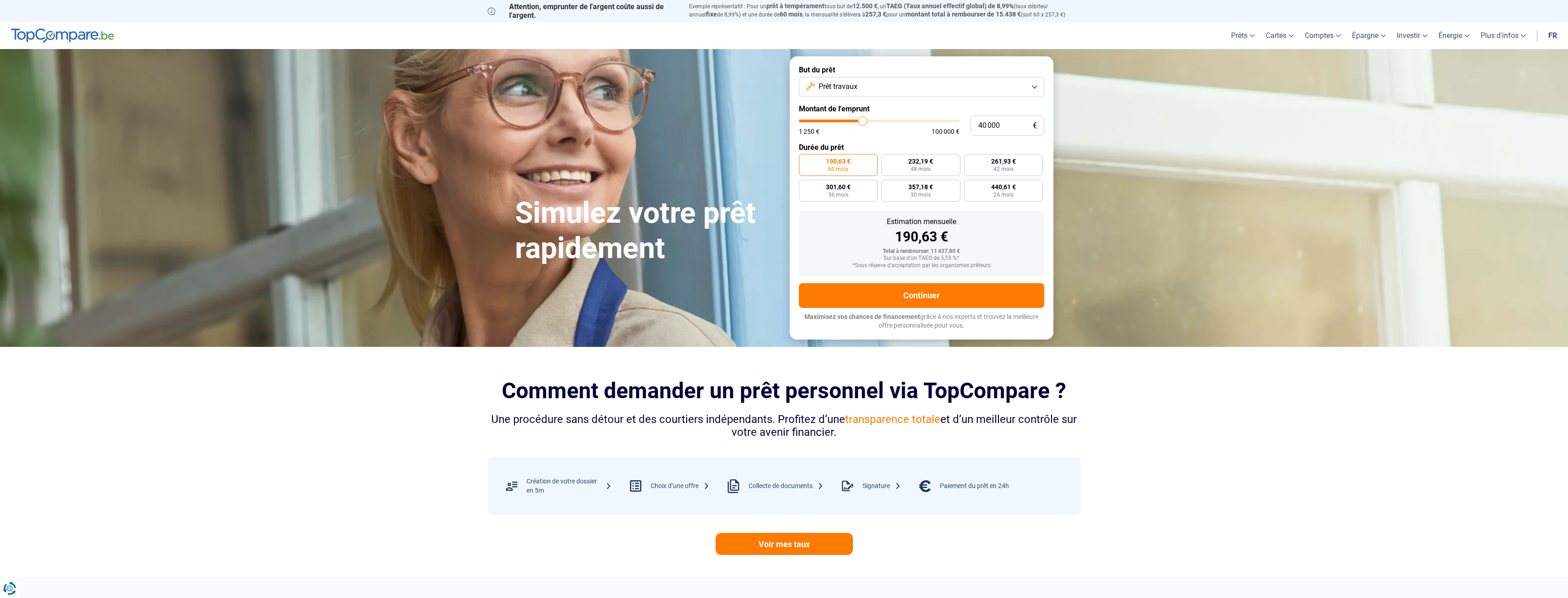
click at [863, 122] on input "range" at bounding box center [879, 121] width 161 height 3
radio input "false"
click at [978, 298] on button "Continuer" at bounding box center [921, 295] width 245 height 25
type input "40 750"
type input "40750"
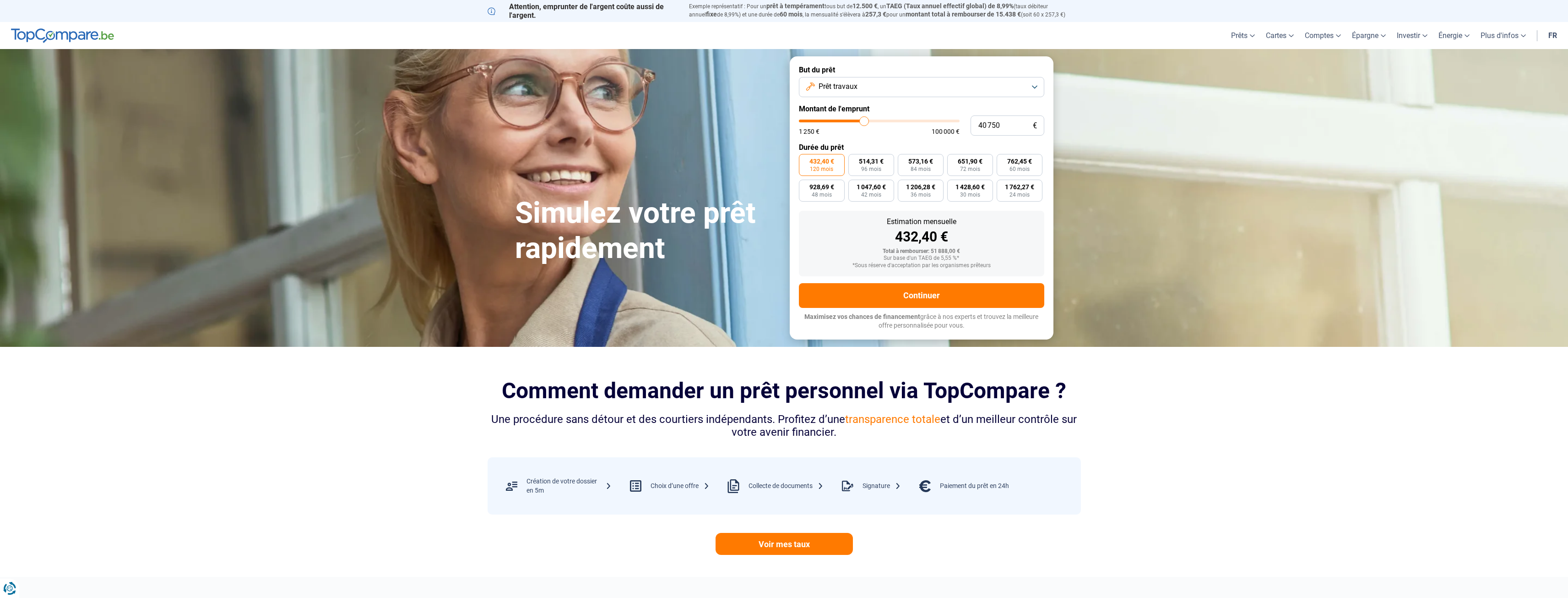
type input "40 250"
type input "40250"
type input "40 000"
type input "40000"
type input "39 750"
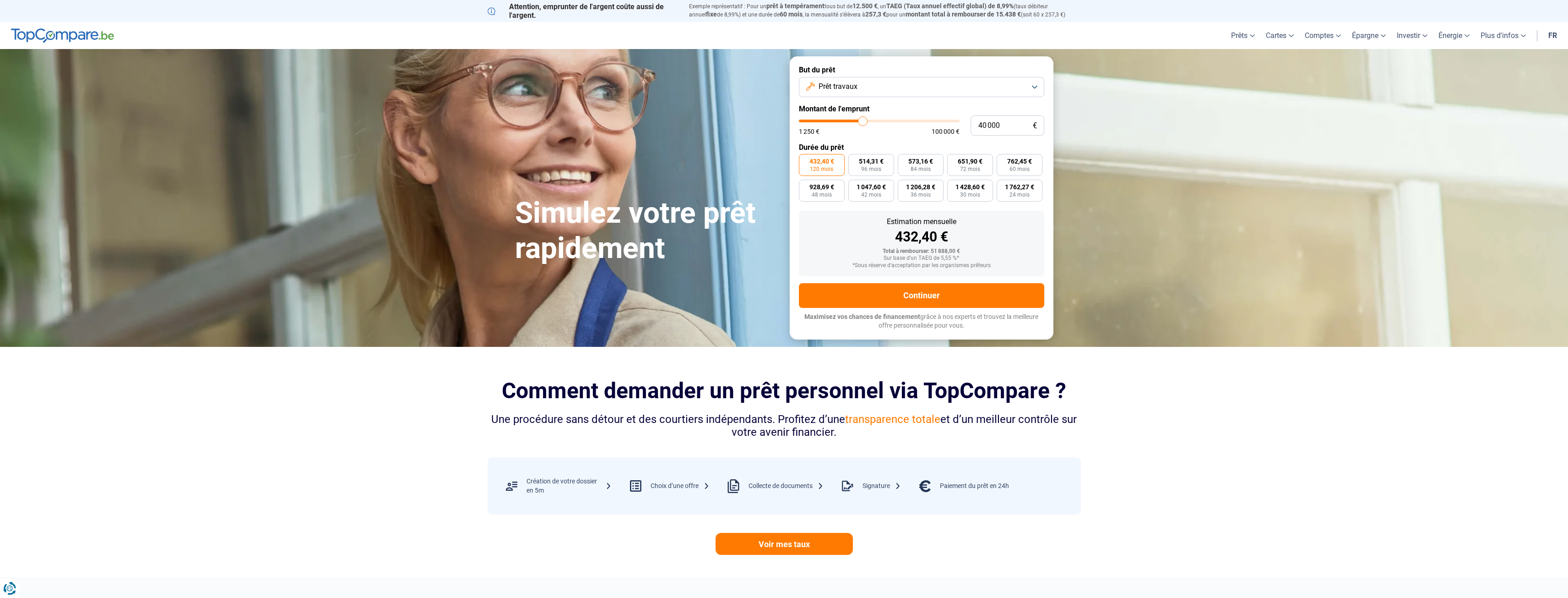
type input "39750"
type input "39 500"
type input "39500"
type input "39 250"
type input "39250"
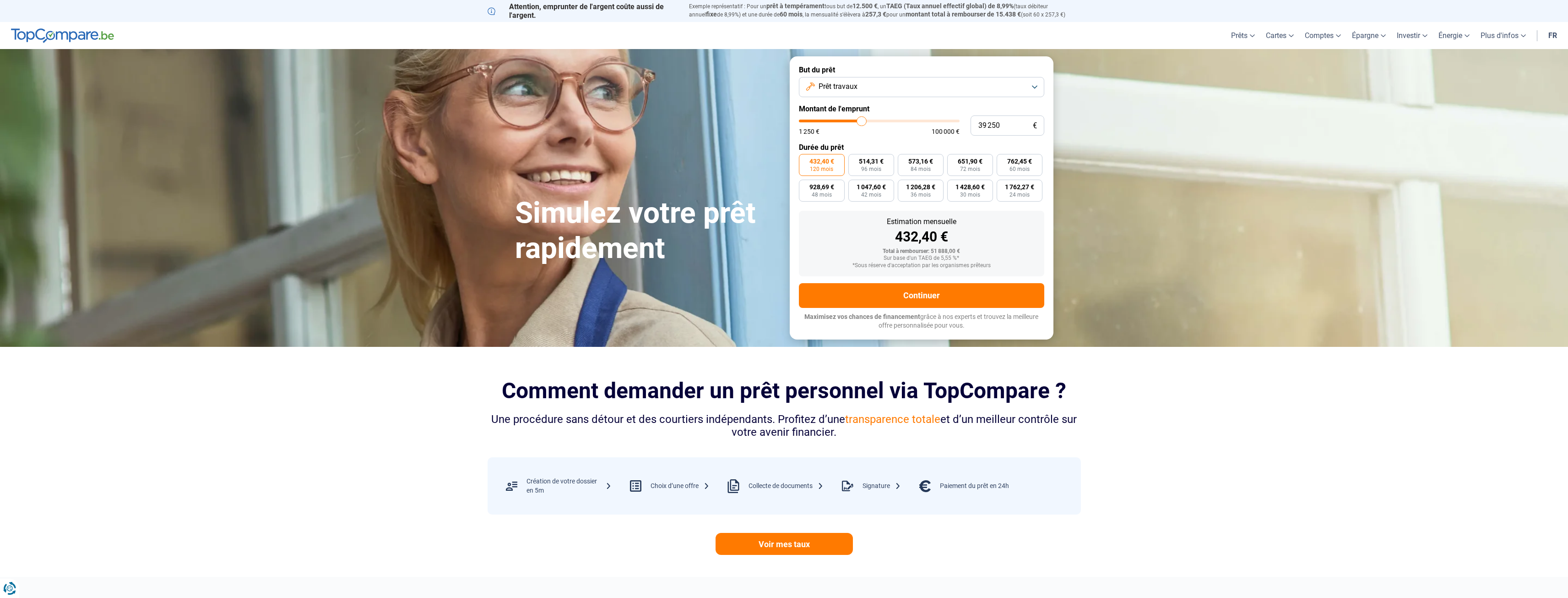
type input "38 750"
type input "38750"
type input "38 500"
type input "38500"
type input "38 250"
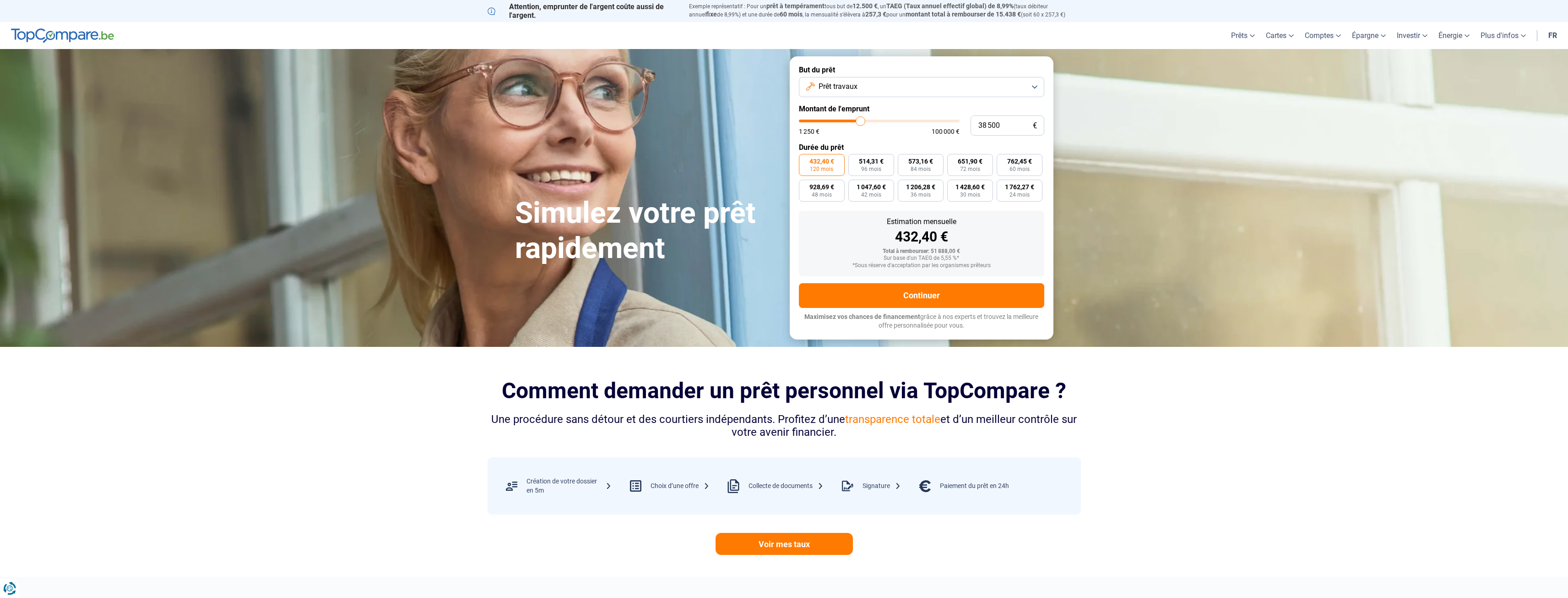
type input "38250"
type input "38 000"
type input "38000"
type input "37 750"
type input "37750"
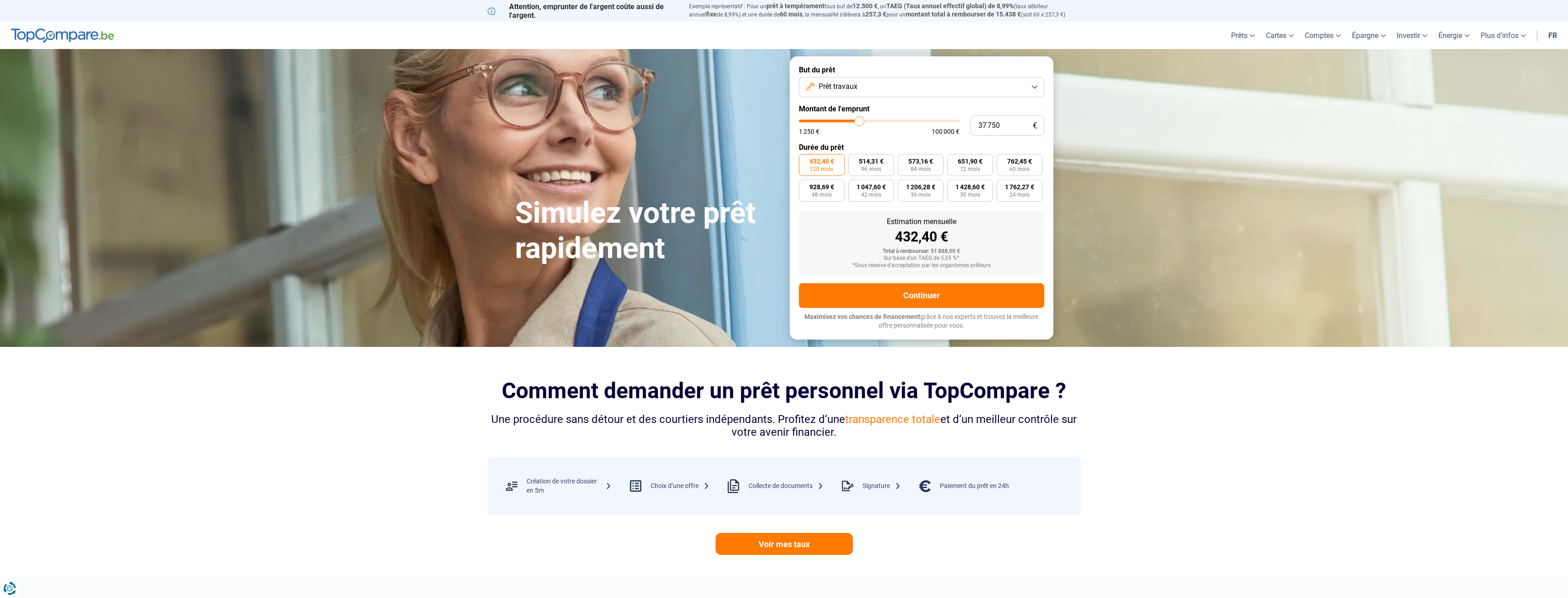
type input "37 250"
type input "37250"
type input "37 000"
type input "37000"
type input "36 750"
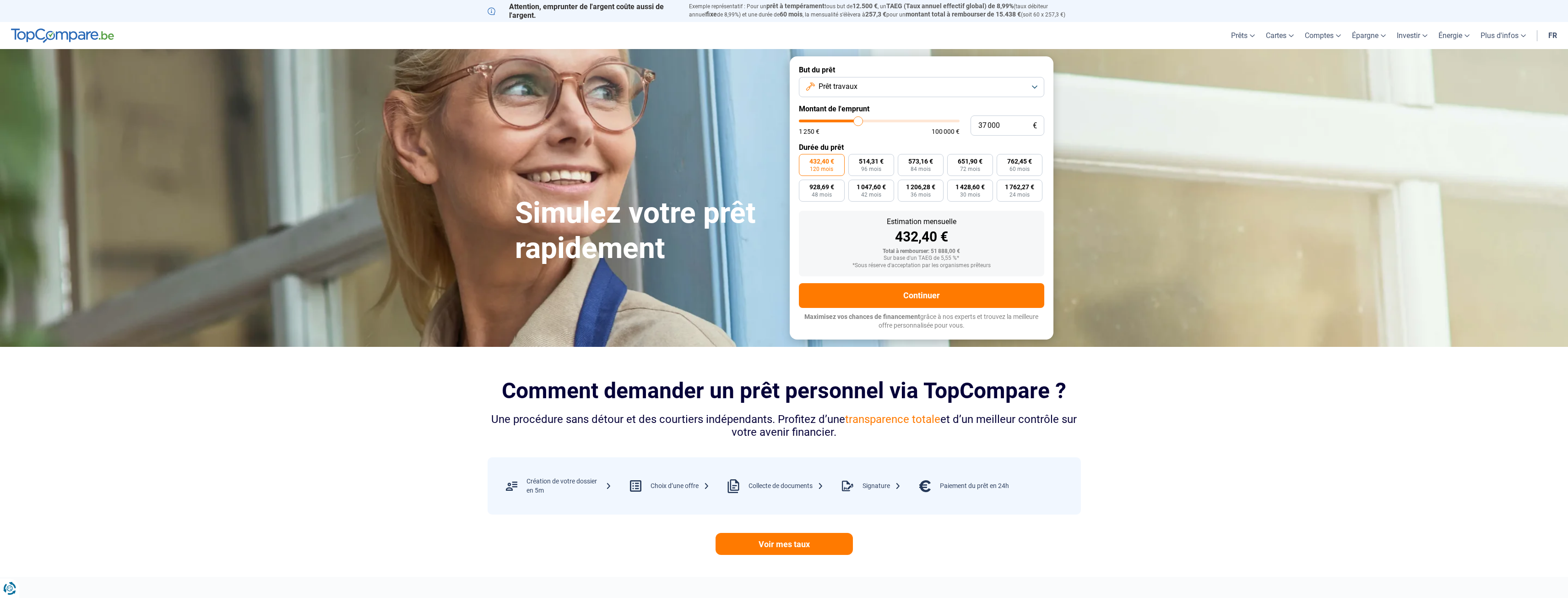
type input "36750"
type input "36 500"
type input "36500"
type input "36 250"
type input "36250"
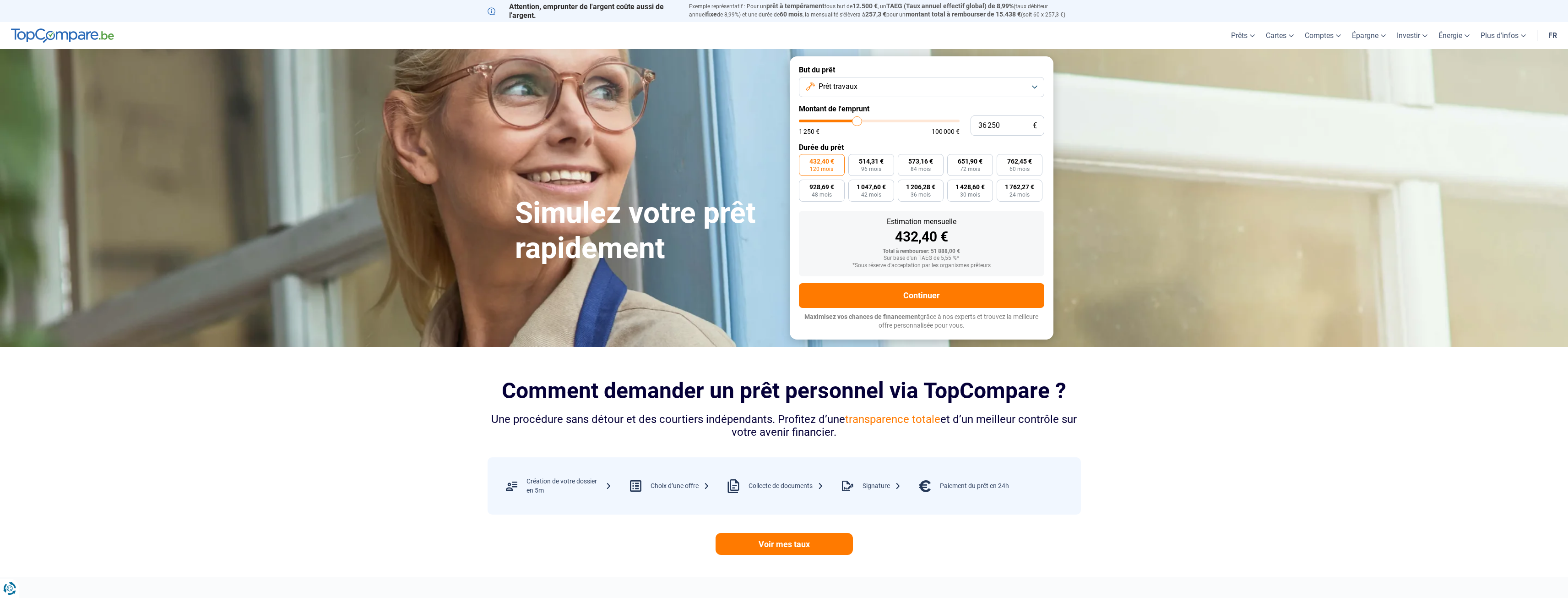
type input "35 750"
type input "35750"
type input "35 500"
type input "35500"
type input "35 250"
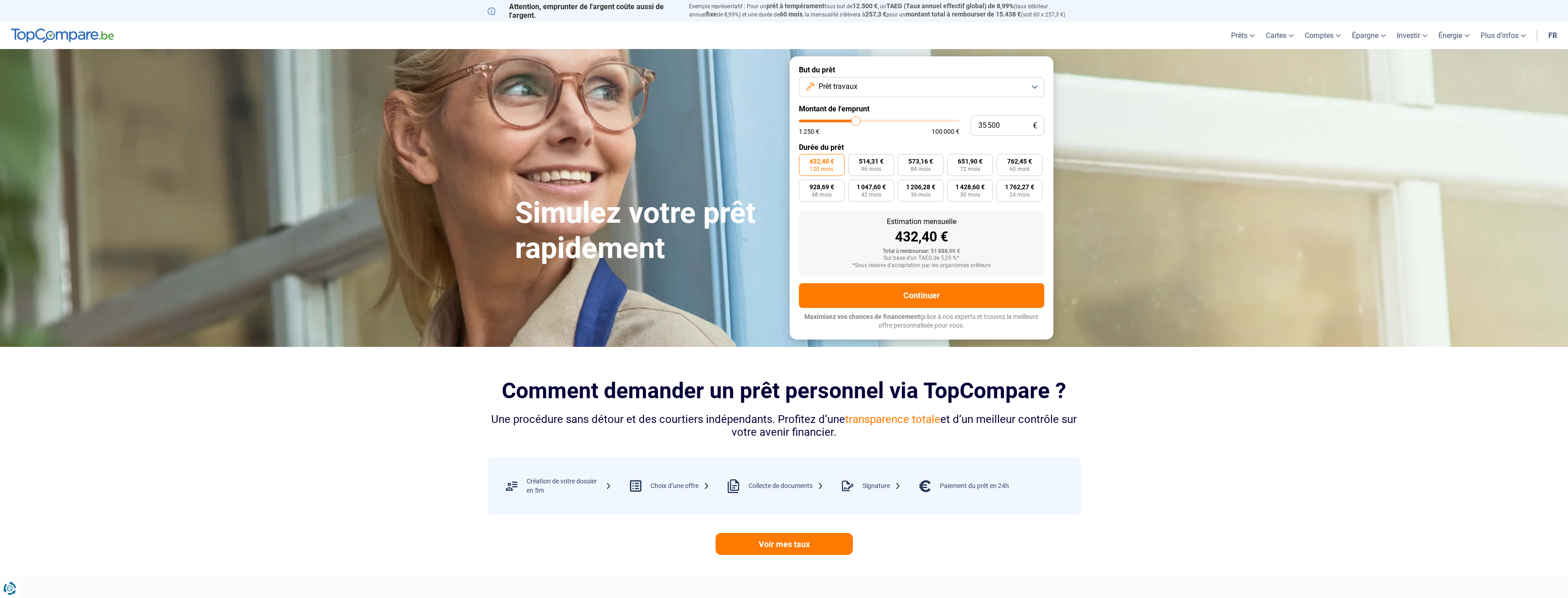
type input "35250"
type input "35 000"
type input "35000"
type input "34 750"
type input "34750"
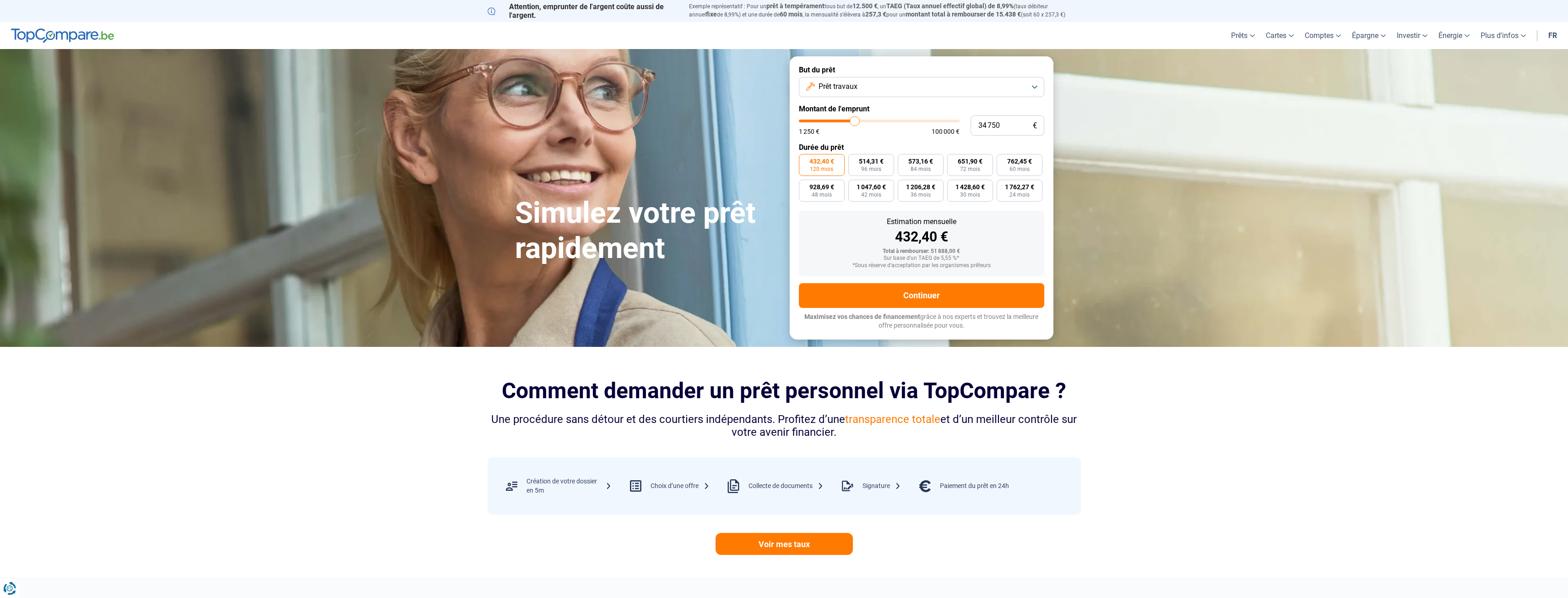
type input "34 250"
type input "34250"
type input "34 000"
type input "34000"
type input "33 500"
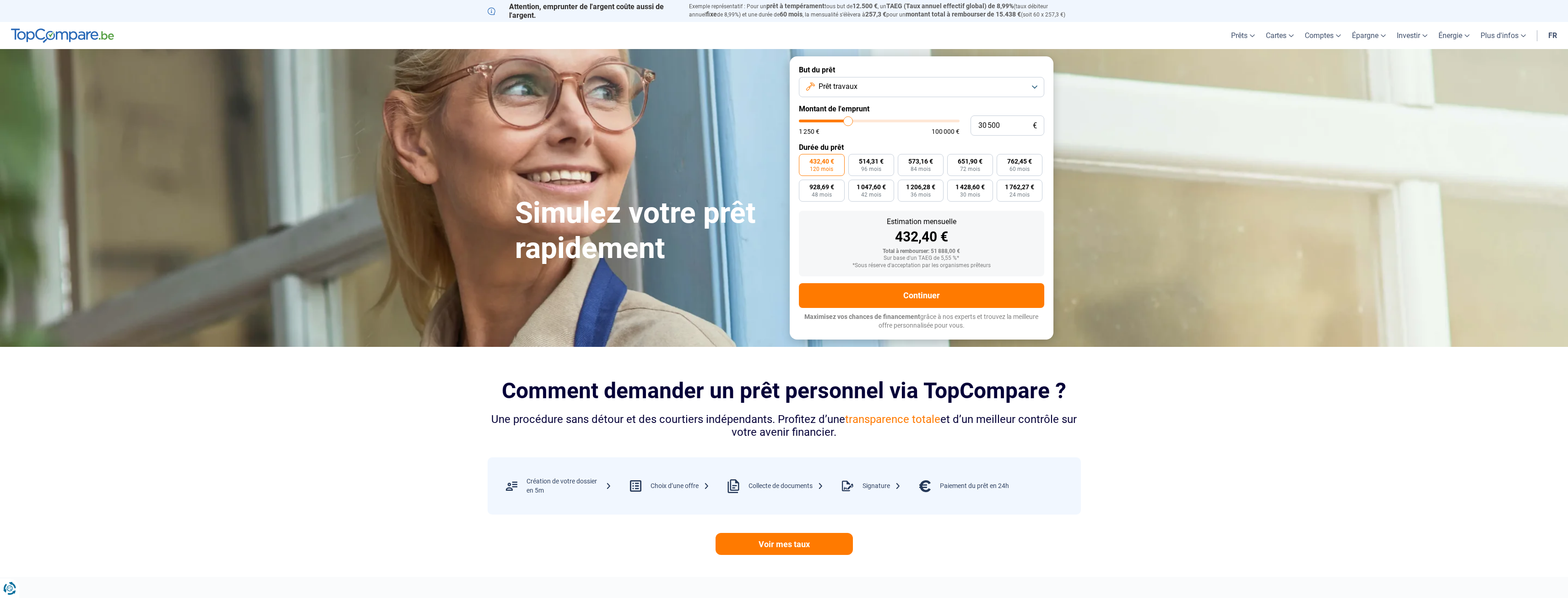
drag, startPoint x: 864, startPoint y: 121, endPoint x: 849, endPoint y: 125, distance: 15.5
click at [849, 122] on input "range" at bounding box center [879, 121] width 161 height 3
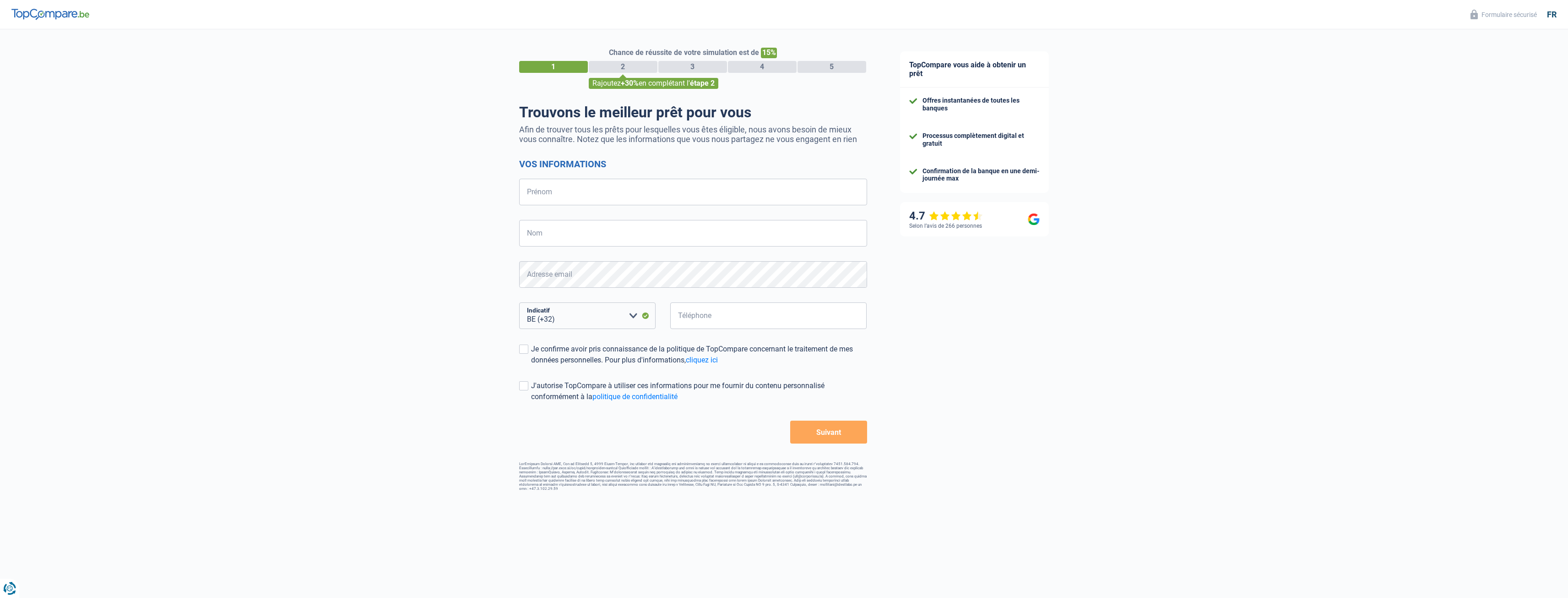
select select "32"
